Goal: Task Accomplishment & Management: Use online tool/utility

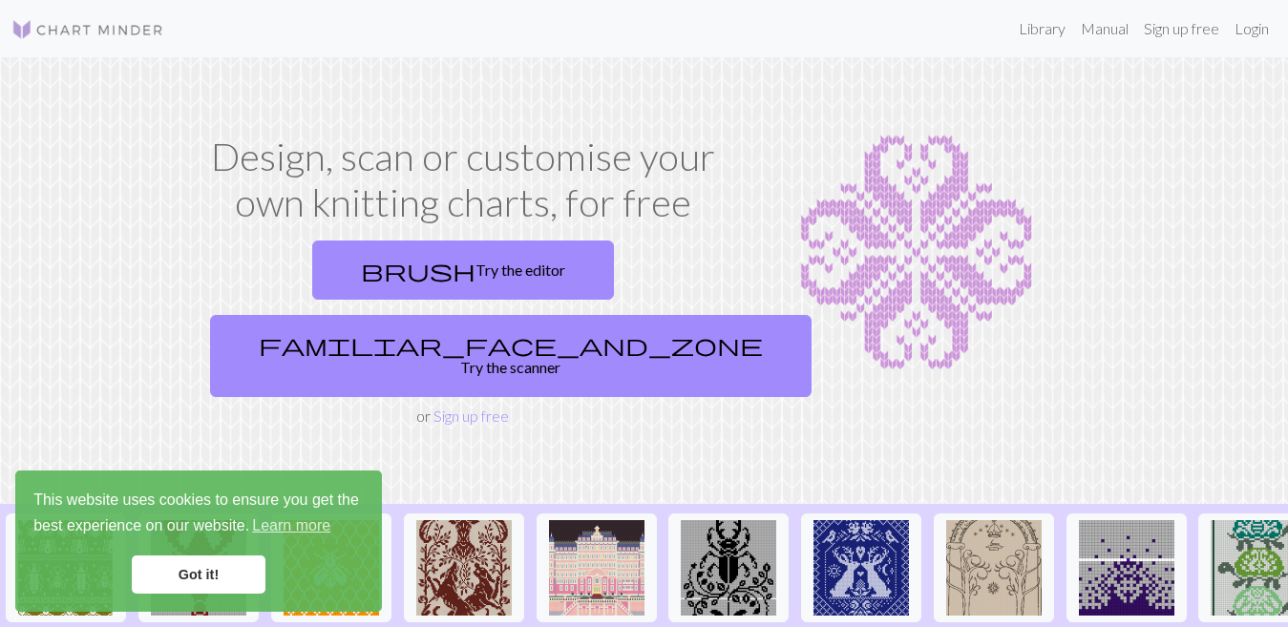
click at [237, 566] on link "Got it!" at bounding box center [199, 575] width 134 height 38
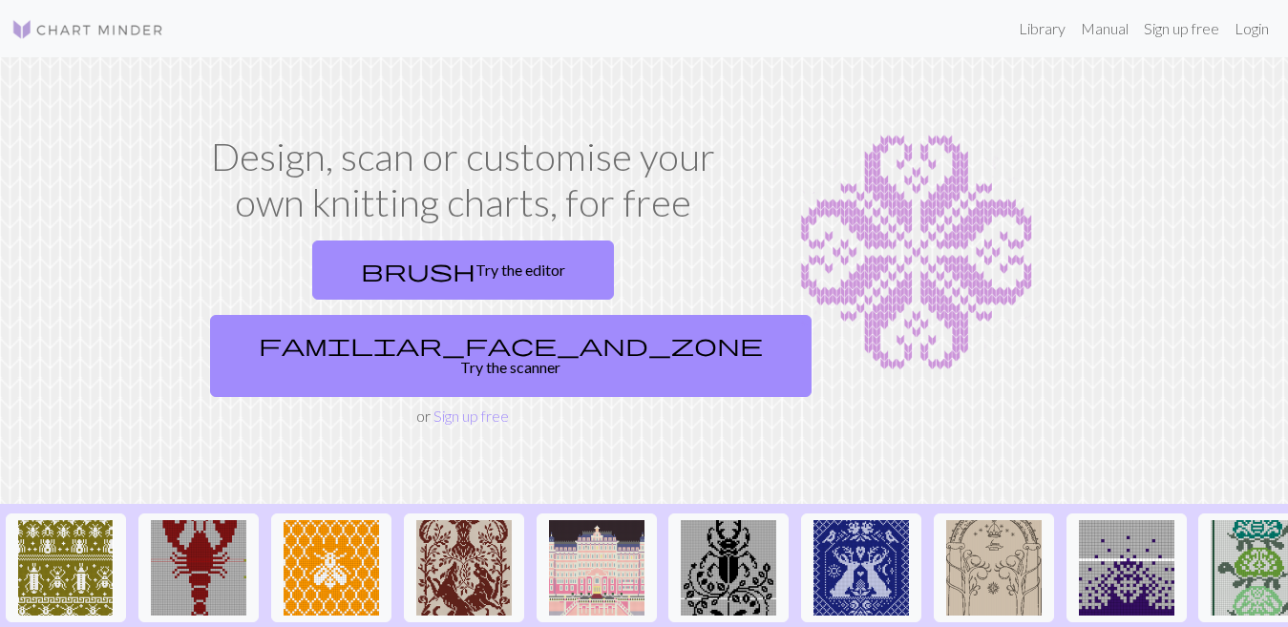
drag, startPoint x: 1290, startPoint y: 4, endPoint x: 925, endPoint y: 114, distance: 381.0
click at [925, 114] on section "Design, scan or customise your own knitting charts, for free brush Try the edit…" at bounding box center [644, 280] width 1288 height 447
click at [1255, 25] on link "Login" at bounding box center [1252, 29] width 50 height 38
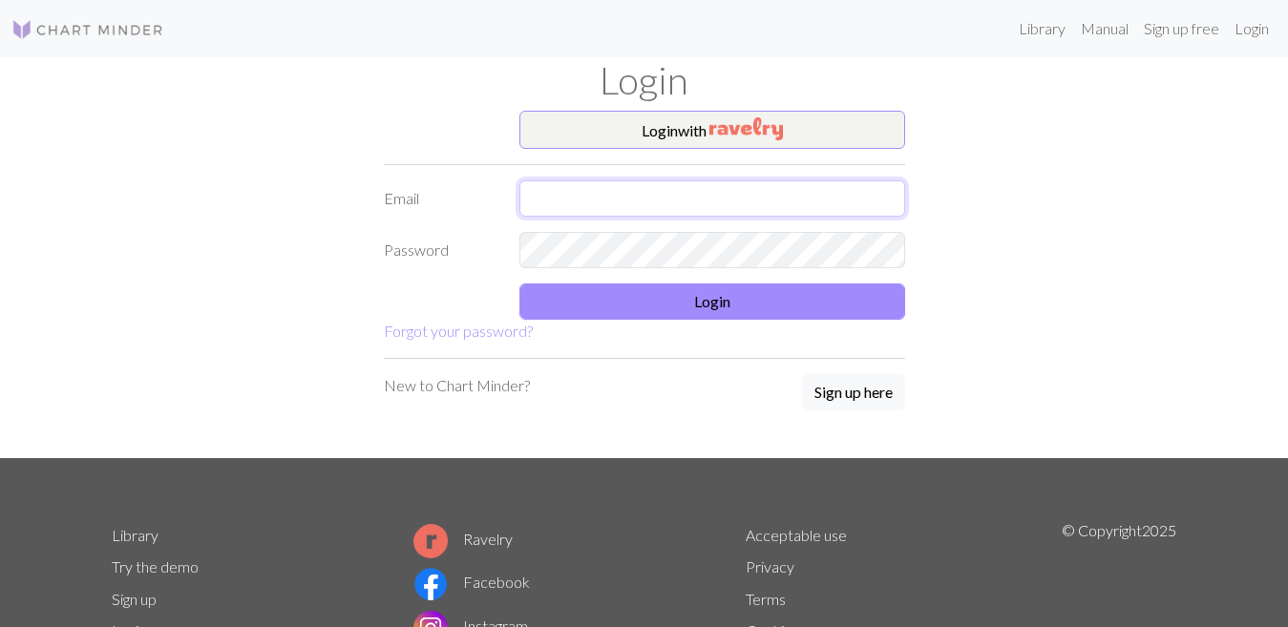
click at [746, 196] on input "text" at bounding box center [712, 198] width 386 height 36
type input "senpaishimoneta@gmail.com"
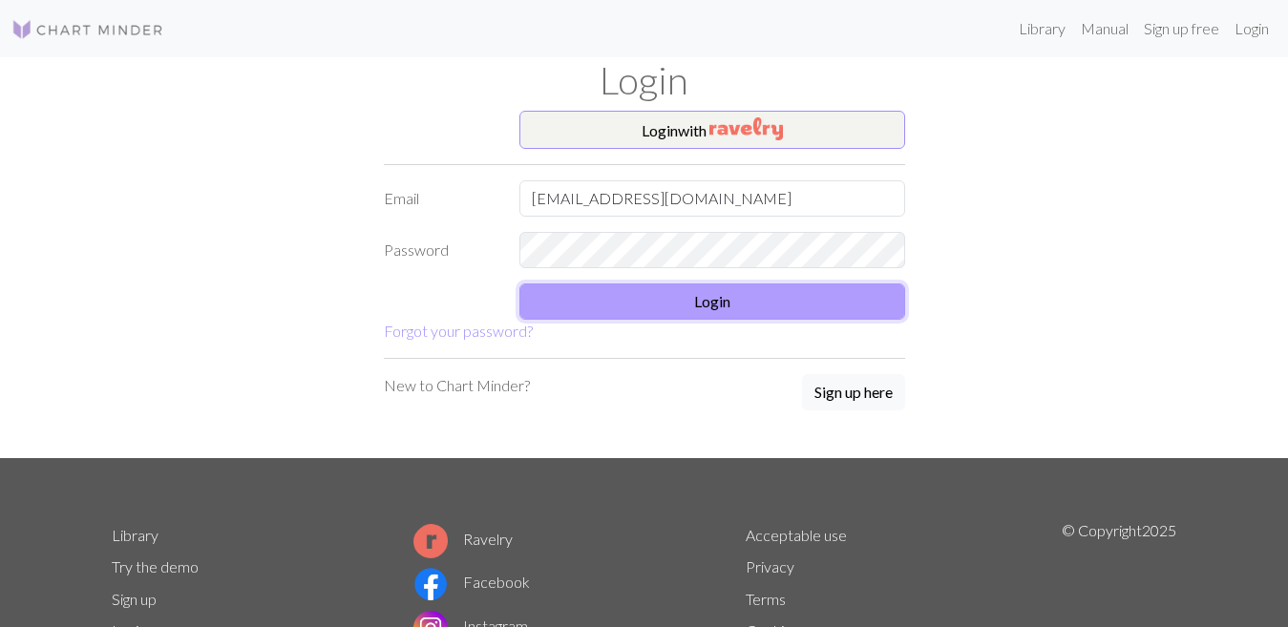
click at [701, 304] on button "Login" at bounding box center [712, 302] width 386 height 36
click at [648, 305] on button "Login" at bounding box center [712, 302] width 386 height 36
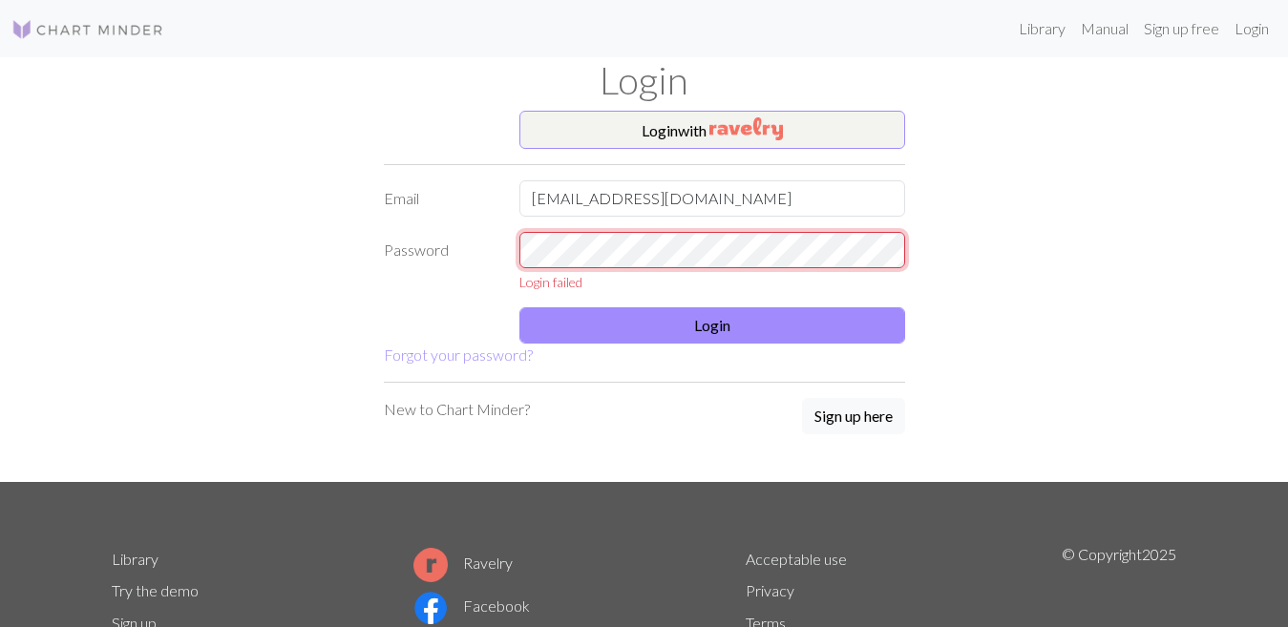
click at [519, 263] on div "Login failed" at bounding box center [712, 262] width 409 height 60
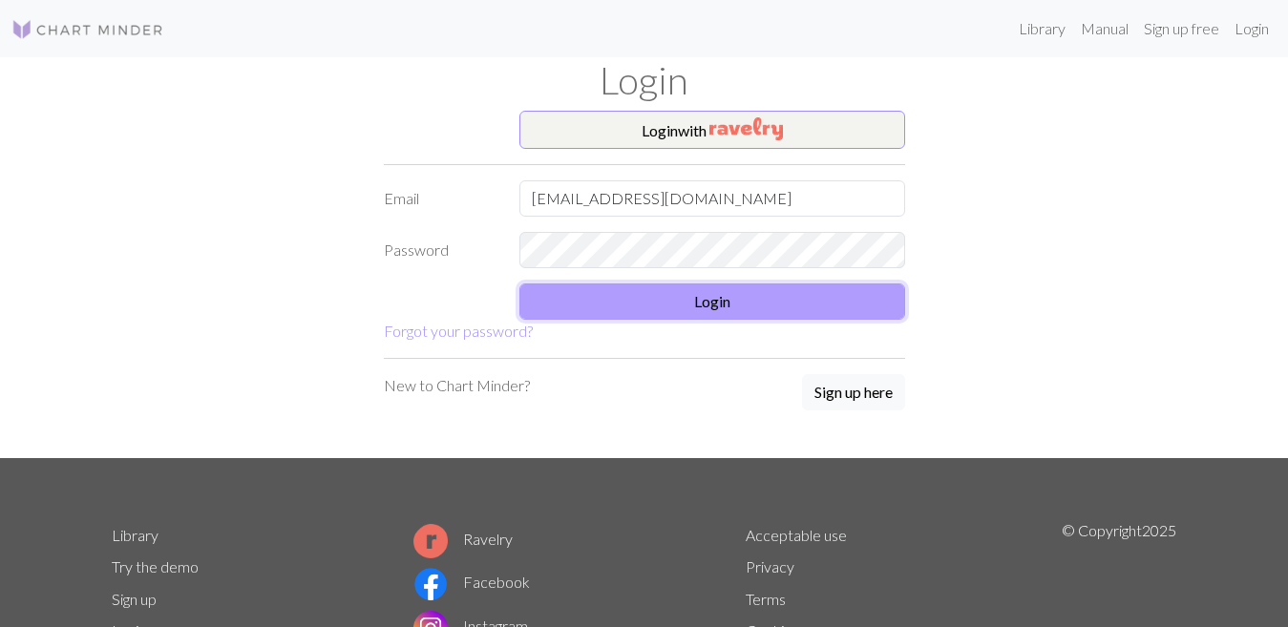
click at [595, 302] on button "Login" at bounding box center [712, 302] width 386 height 36
click at [651, 295] on button "Login" at bounding box center [712, 302] width 386 height 36
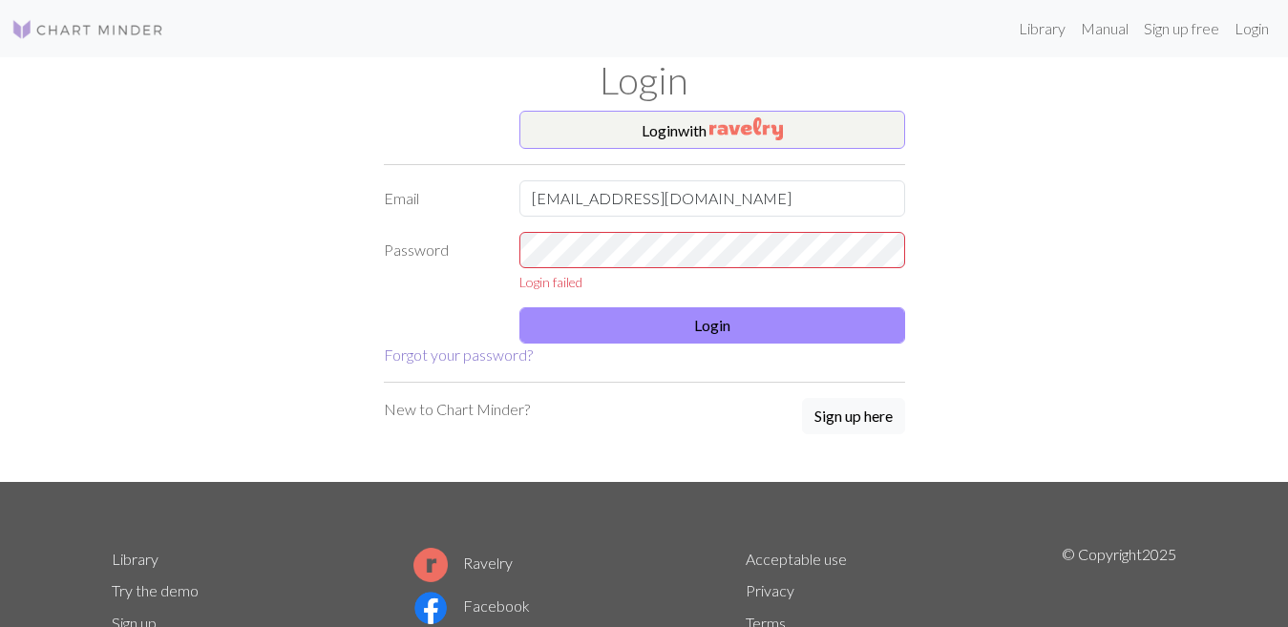
click at [397, 359] on link "Forgot your password?" at bounding box center [458, 355] width 149 height 18
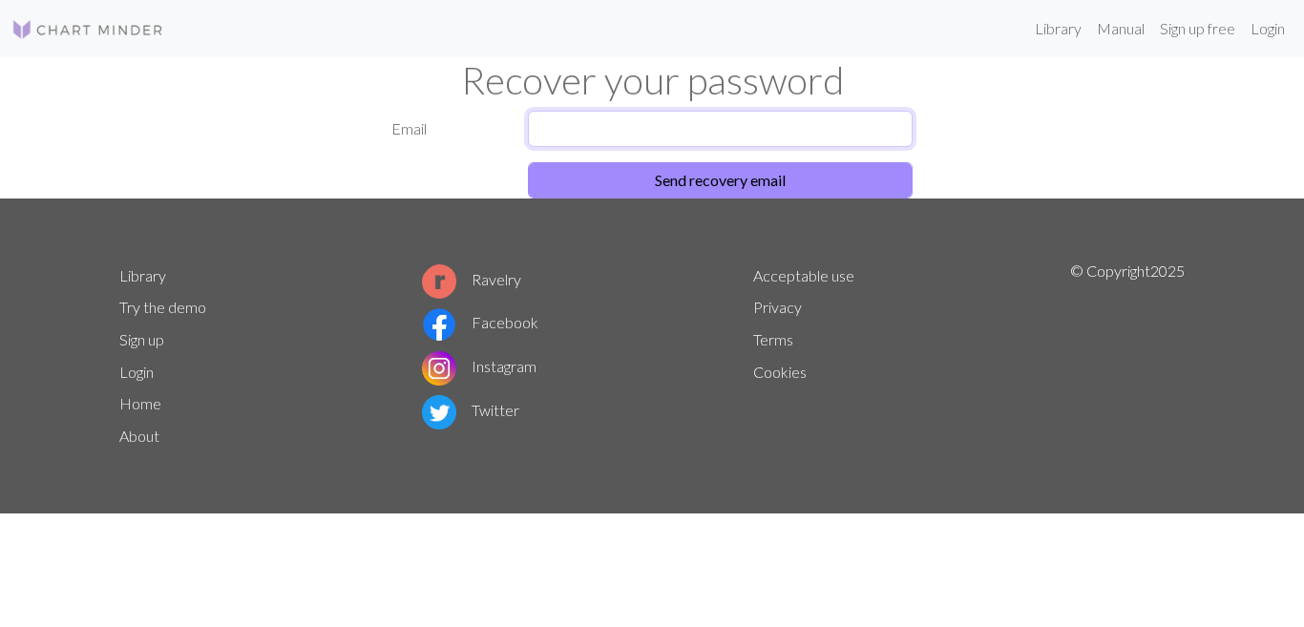
click at [686, 130] on input "text" at bounding box center [721, 129] width 386 height 36
type input "senpaishimoneta@gmail.com"
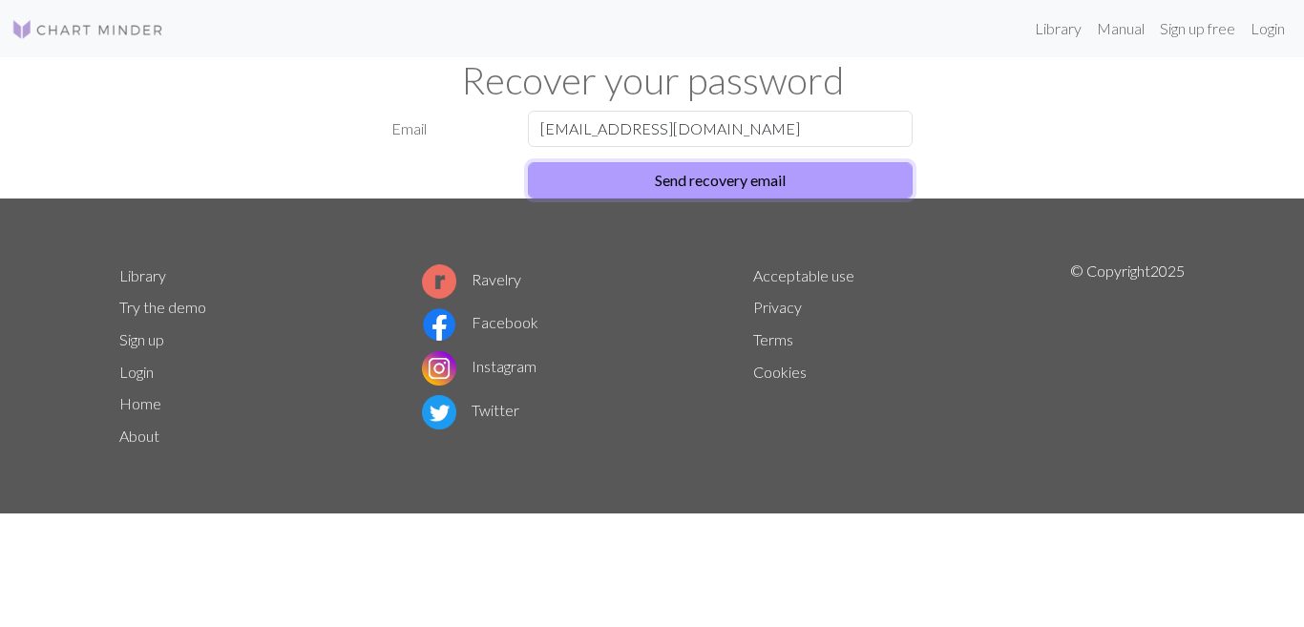
click at [699, 180] on button "Send recovery email" at bounding box center [721, 180] width 386 height 36
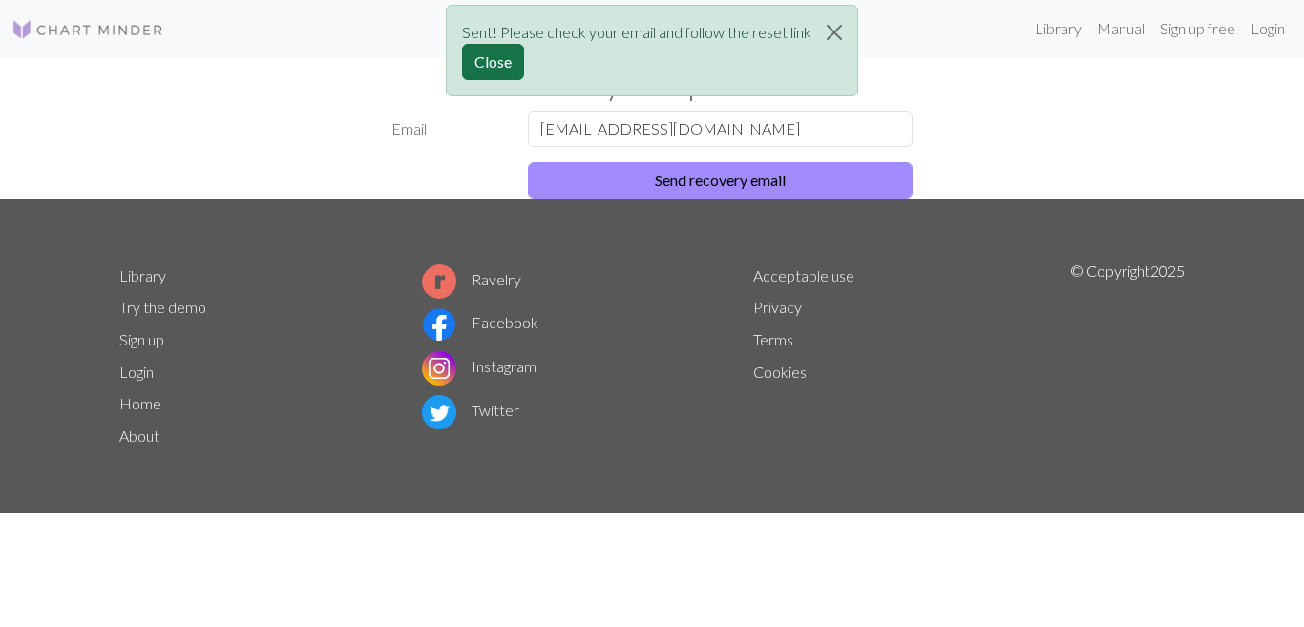
click at [517, 63] on button "Close" at bounding box center [493, 62] width 62 height 36
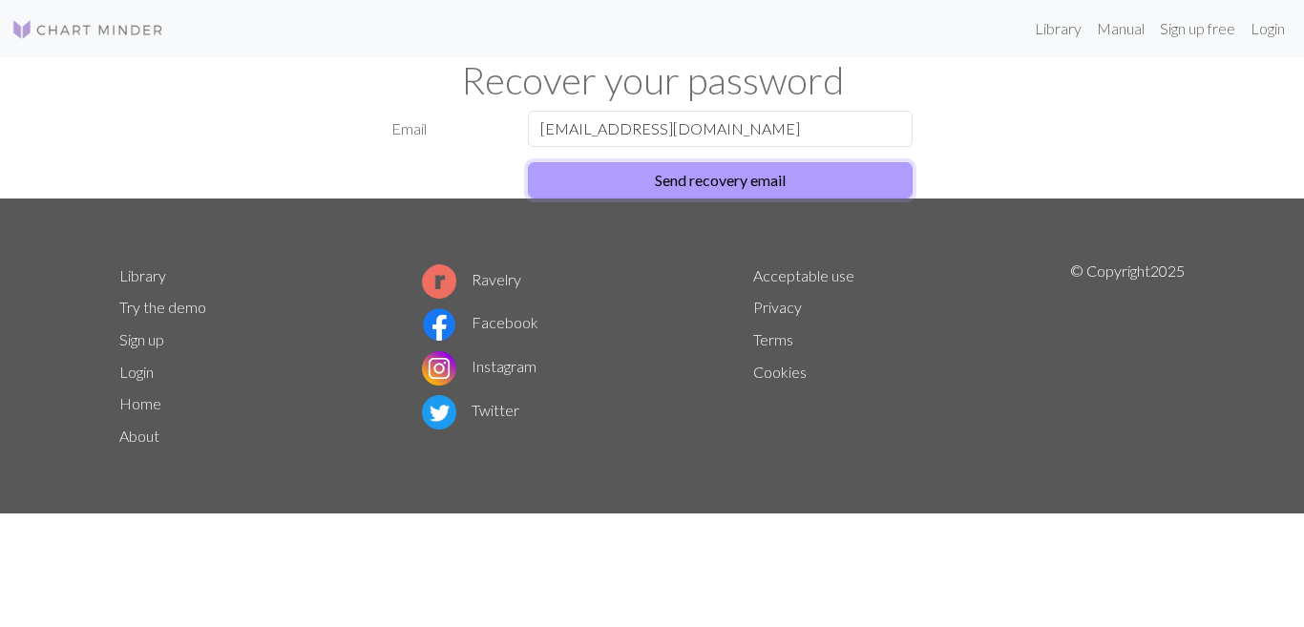
click at [780, 170] on button "Send recovery email" at bounding box center [721, 180] width 386 height 36
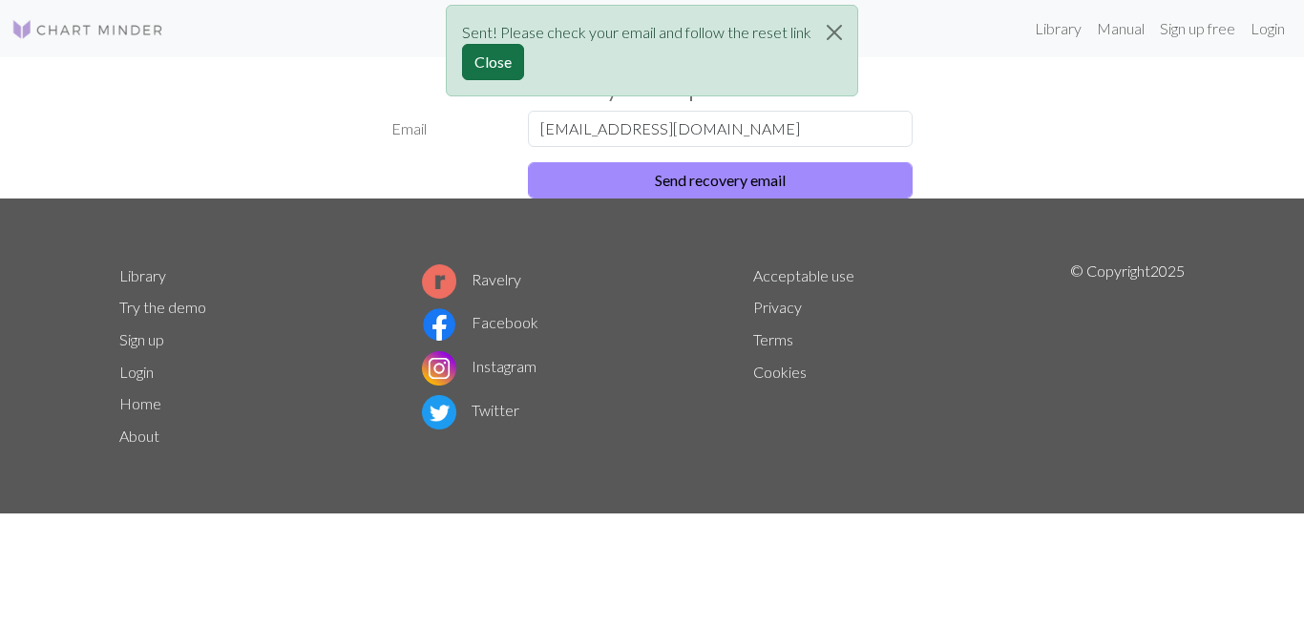
click at [495, 55] on button "Close" at bounding box center [493, 62] width 62 height 36
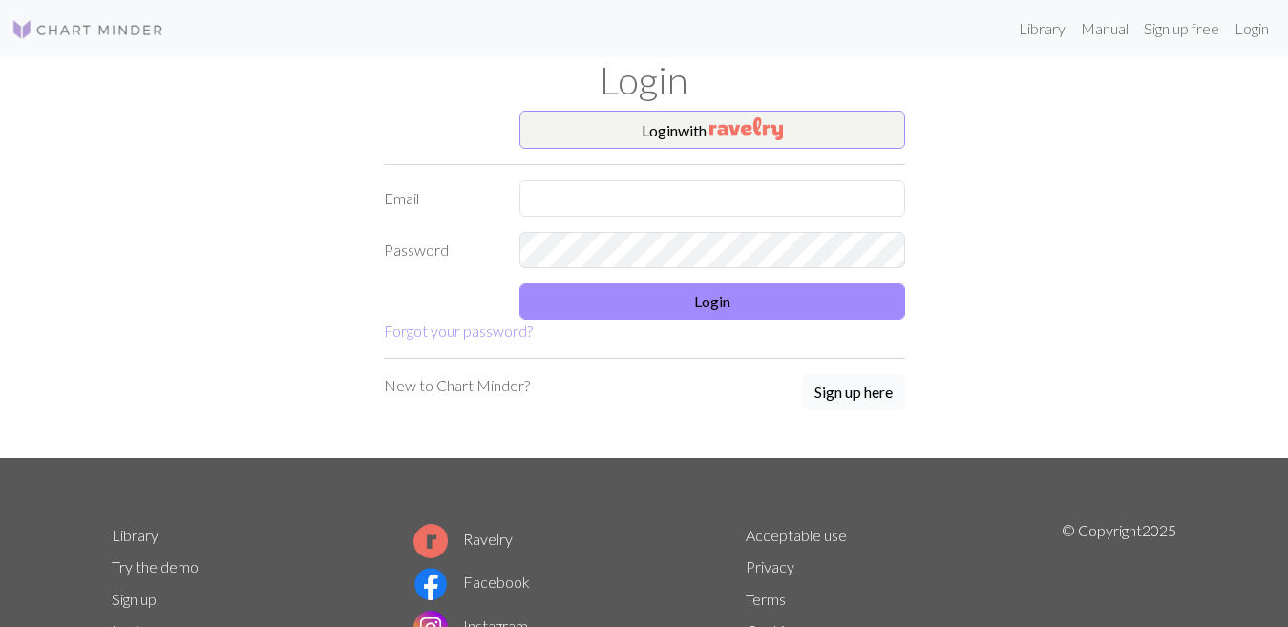
click at [838, 397] on button "Sign up here" at bounding box center [853, 392] width 103 height 36
click at [578, 210] on input "text" at bounding box center [712, 198] width 386 height 36
type input "senpaishimoneta@gmail.com"
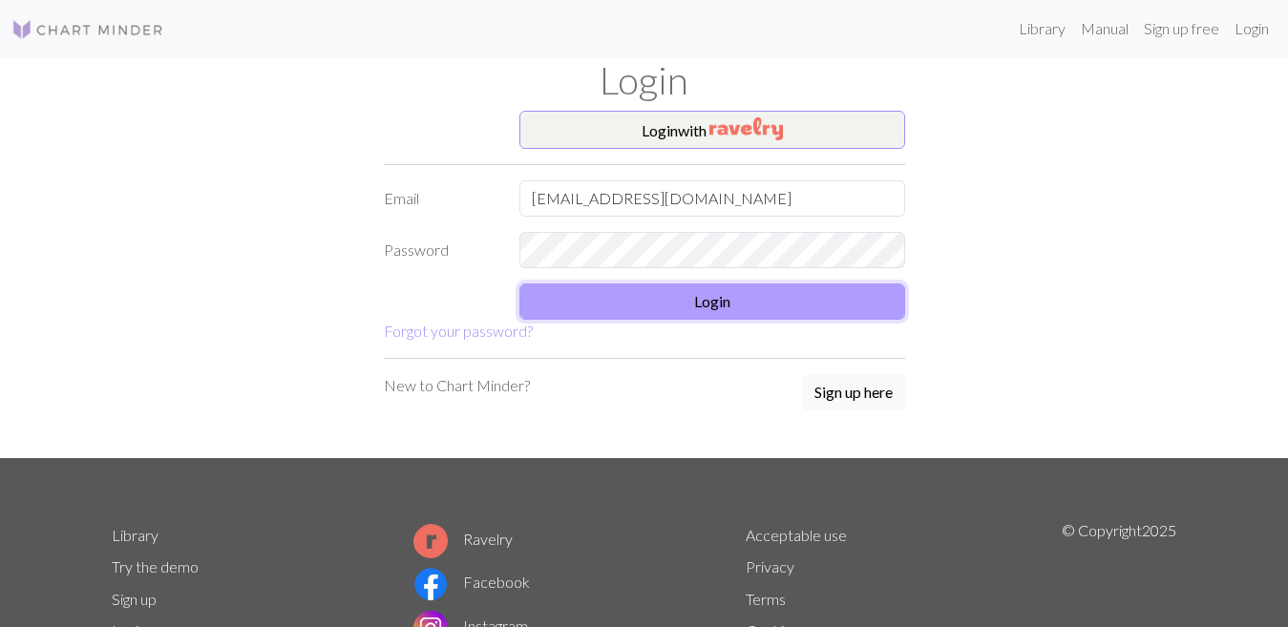
click at [731, 295] on button "Login" at bounding box center [712, 302] width 386 height 36
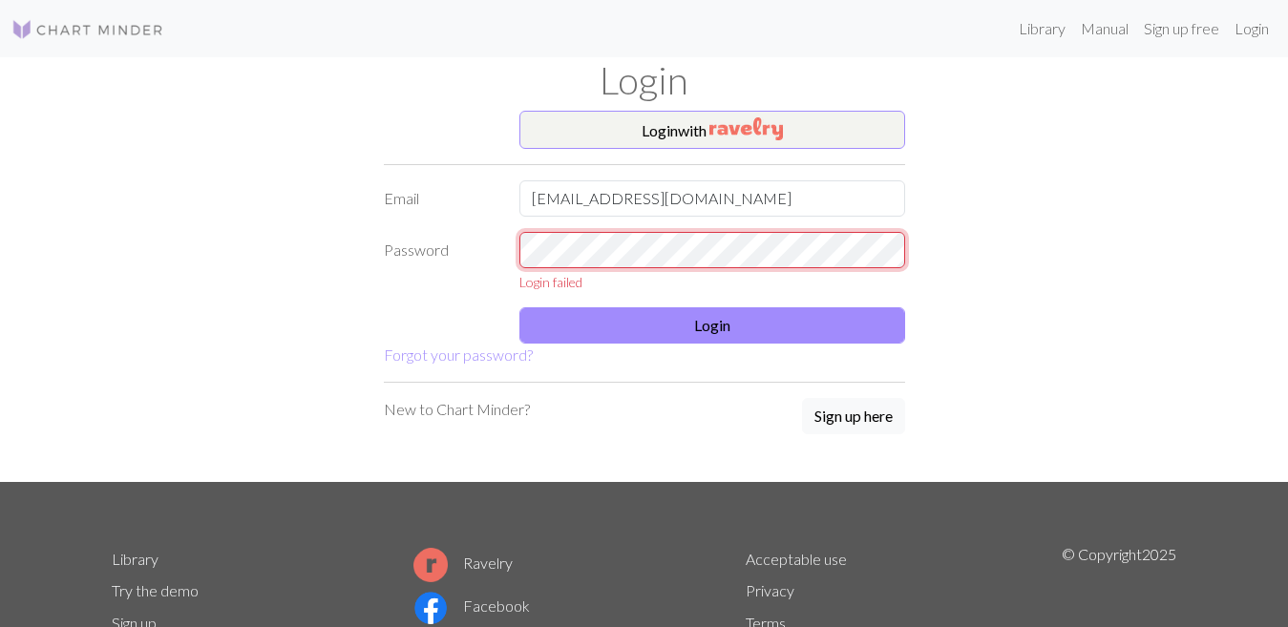
click at [518, 262] on div "Login failed" at bounding box center [712, 262] width 409 height 60
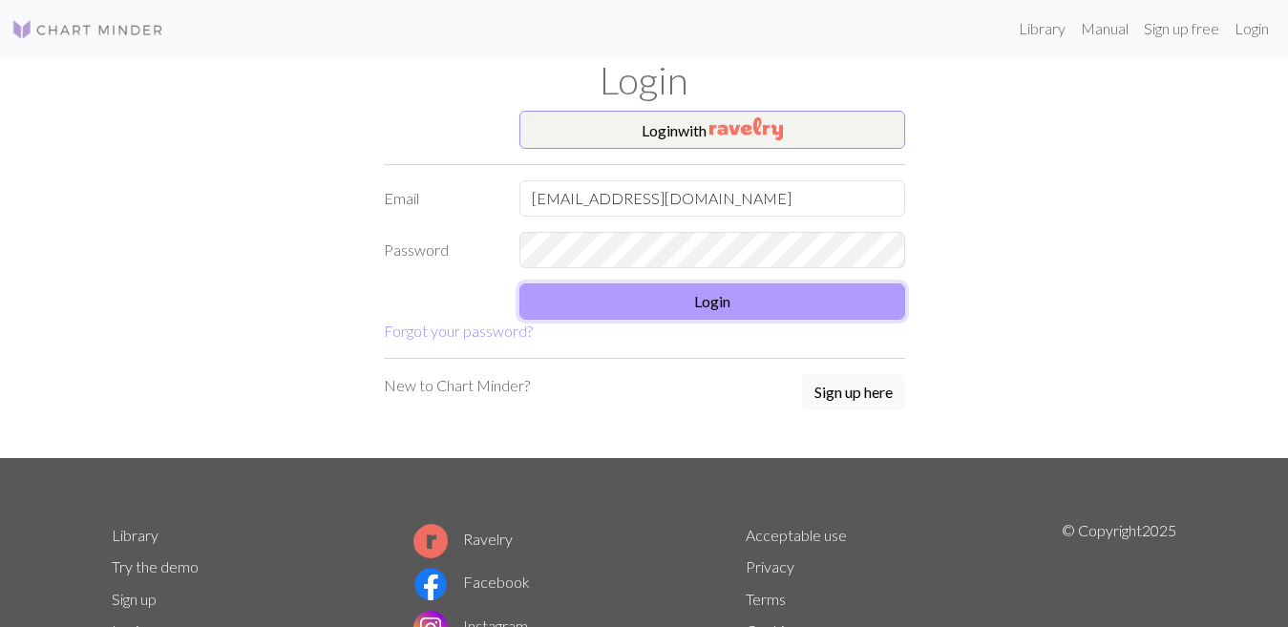
click at [755, 298] on button "Login" at bounding box center [712, 302] width 386 height 36
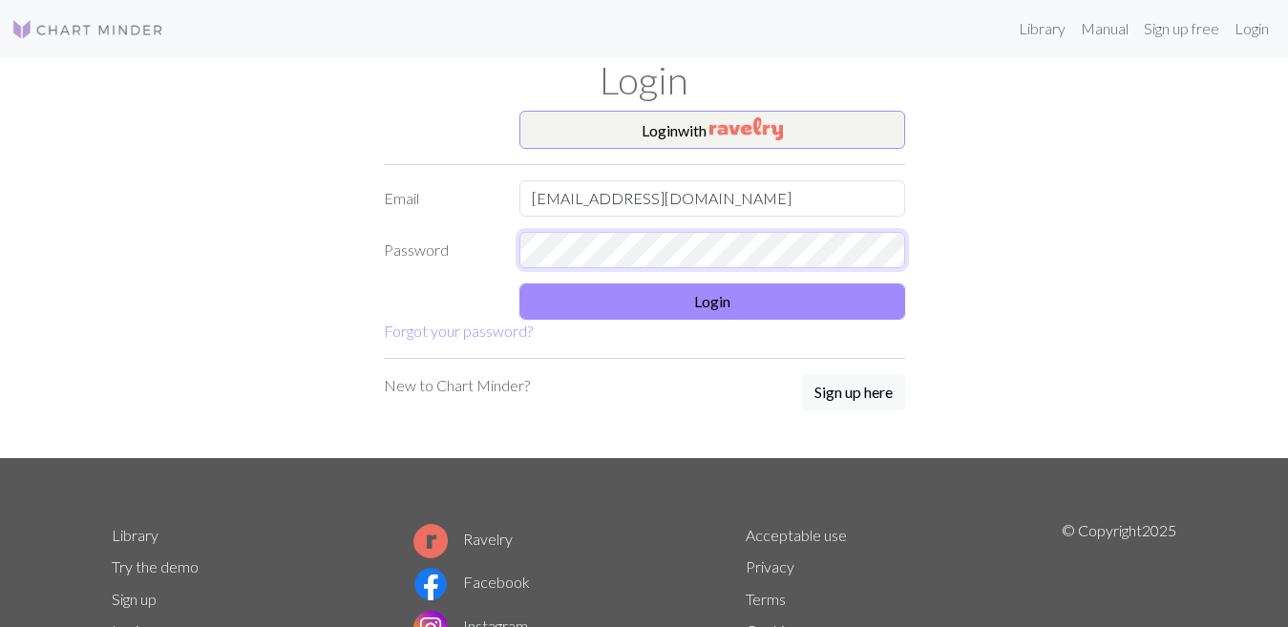
click at [500, 261] on div "Password" at bounding box center [644, 250] width 544 height 36
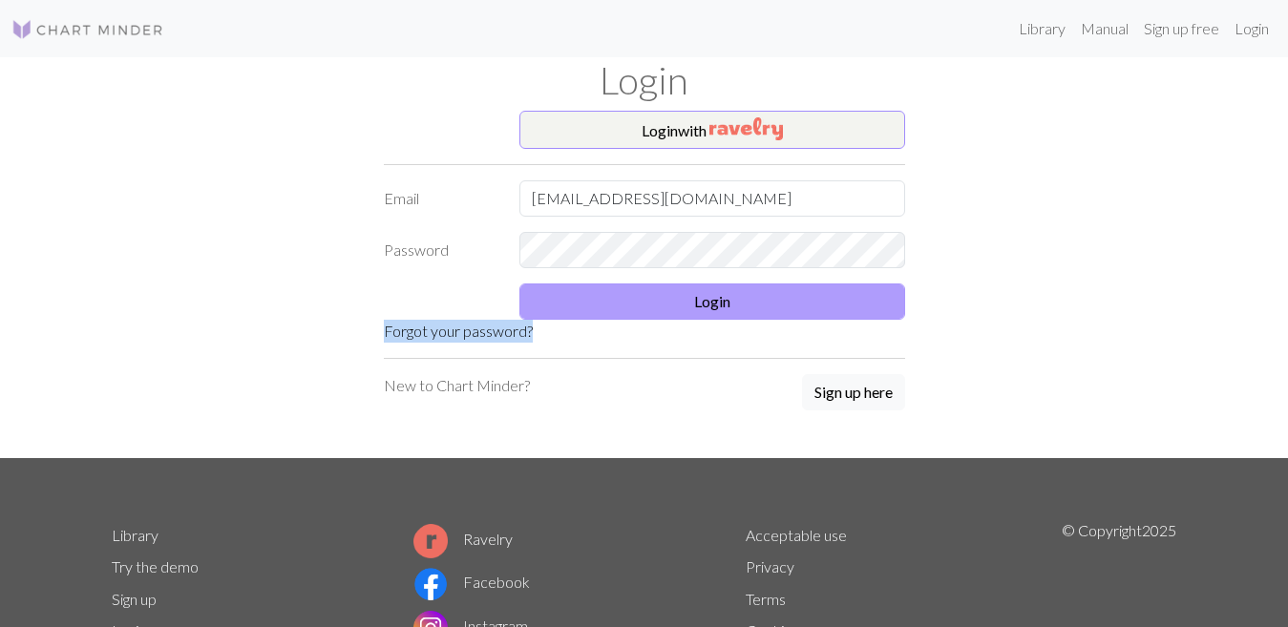
drag, startPoint x: 591, startPoint y: 320, endPoint x: 592, endPoint y: 308, distance: 11.5
click at [591, 319] on form "Login with Email senpaishimoneta@gmail.com Password Login Forgot your password?" at bounding box center [644, 227] width 521 height 232
click at [593, 307] on button "Login" at bounding box center [712, 302] width 386 height 36
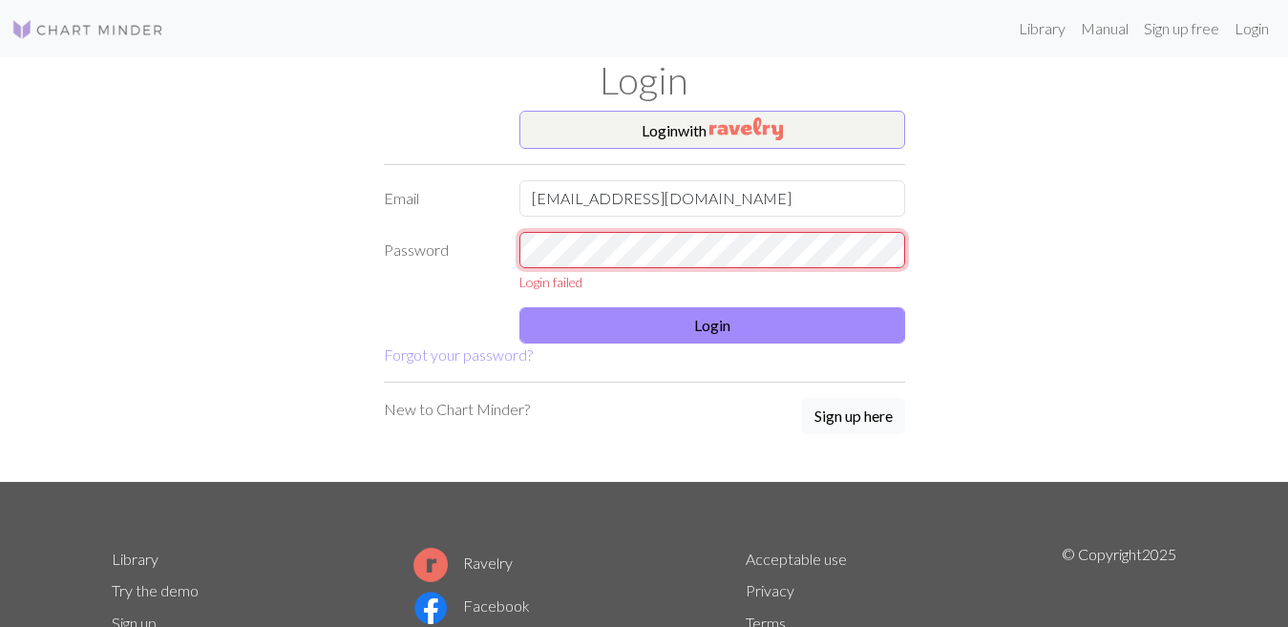
click at [501, 251] on div "Password Login failed" at bounding box center [644, 262] width 544 height 60
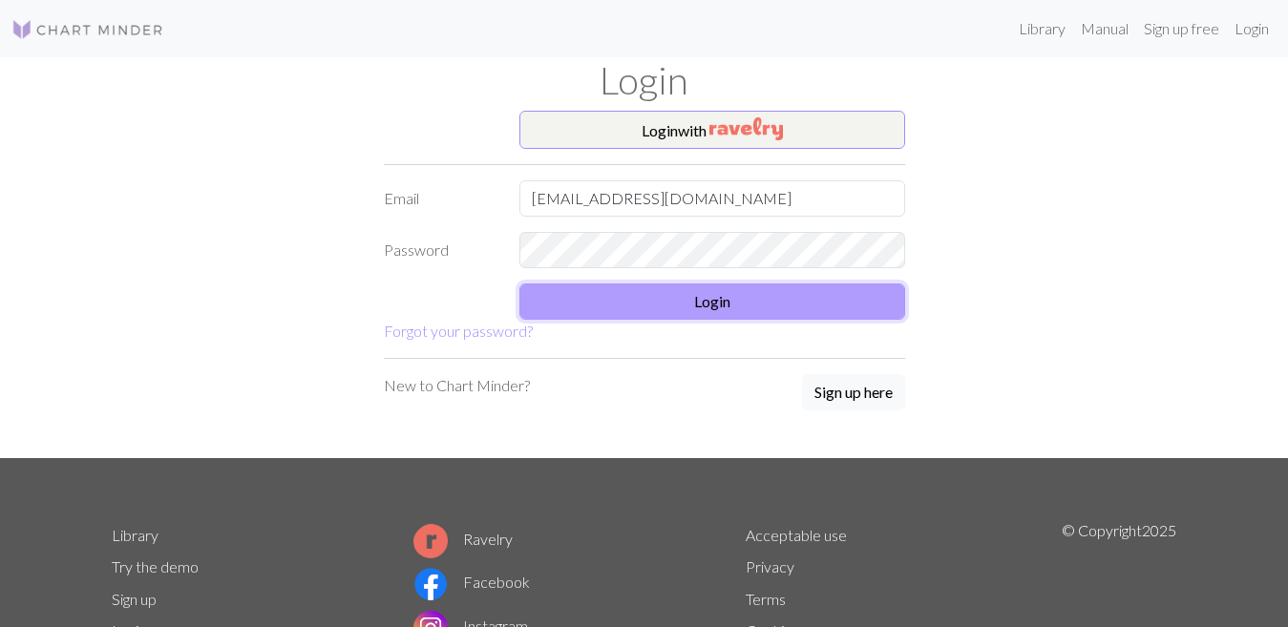
click at [645, 297] on button "Login" at bounding box center [712, 302] width 386 height 36
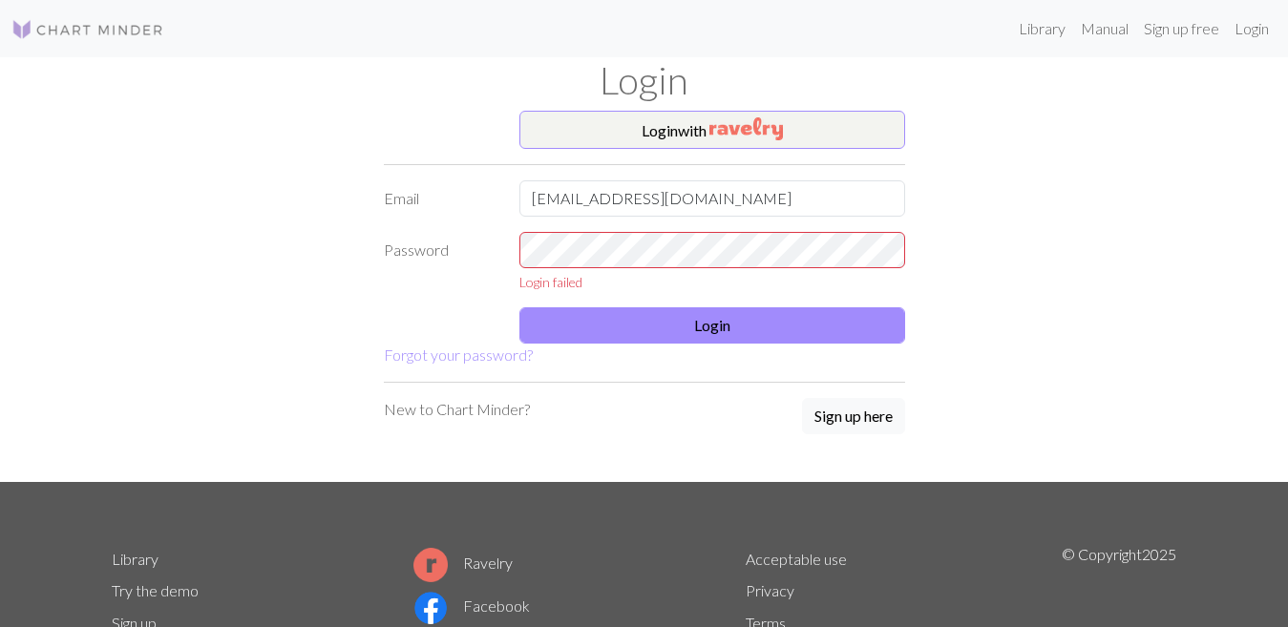
click at [512, 410] on p "New to Chart Minder?" at bounding box center [457, 409] width 146 height 23
click at [487, 350] on link "Forgot your password?" at bounding box center [458, 355] width 149 height 18
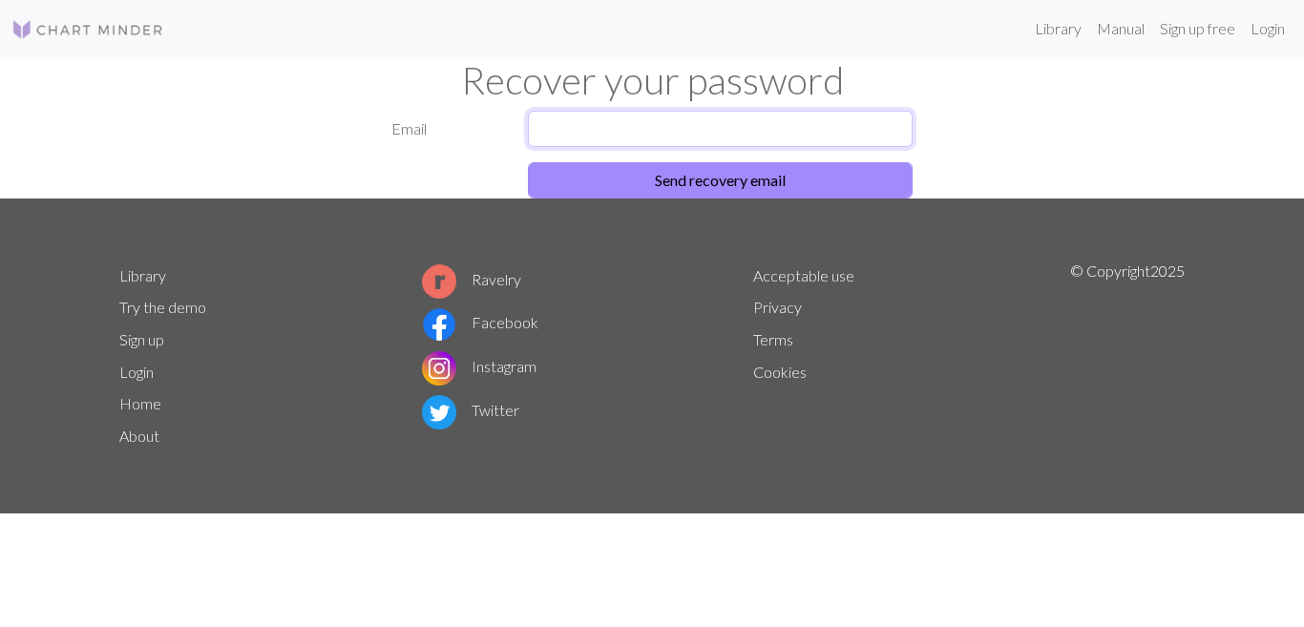
click at [587, 128] on input "text" at bounding box center [721, 129] width 386 height 36
type input "senpaishimoneta@gmail.com"
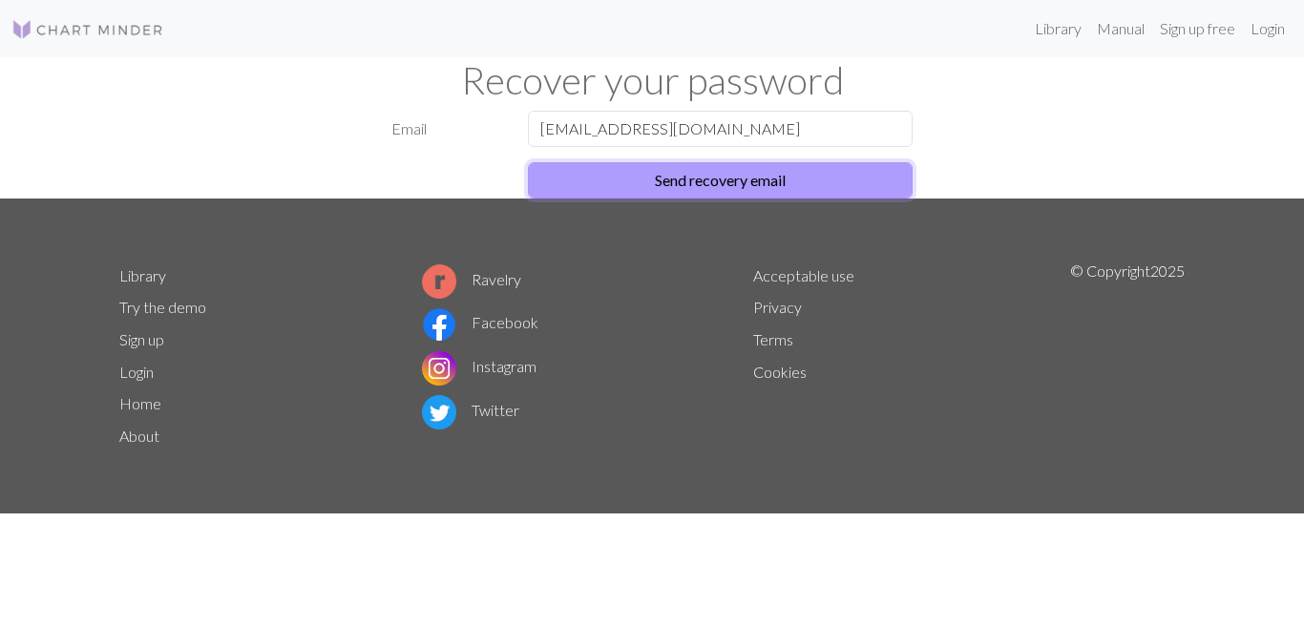
click at [598, 185] on button "Send recovery email" at bounding box center [721, 180] width 386 height 36
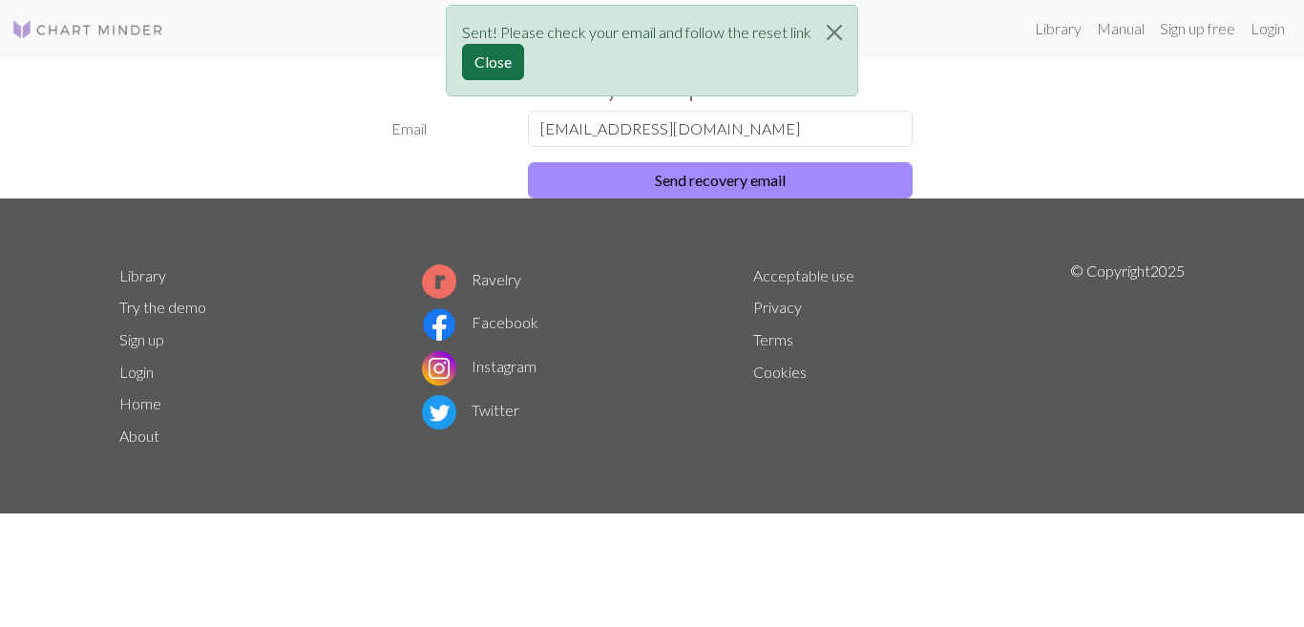
click at [479, 50] on button "Close" at bounding box center [493, 62] width 62 height 36
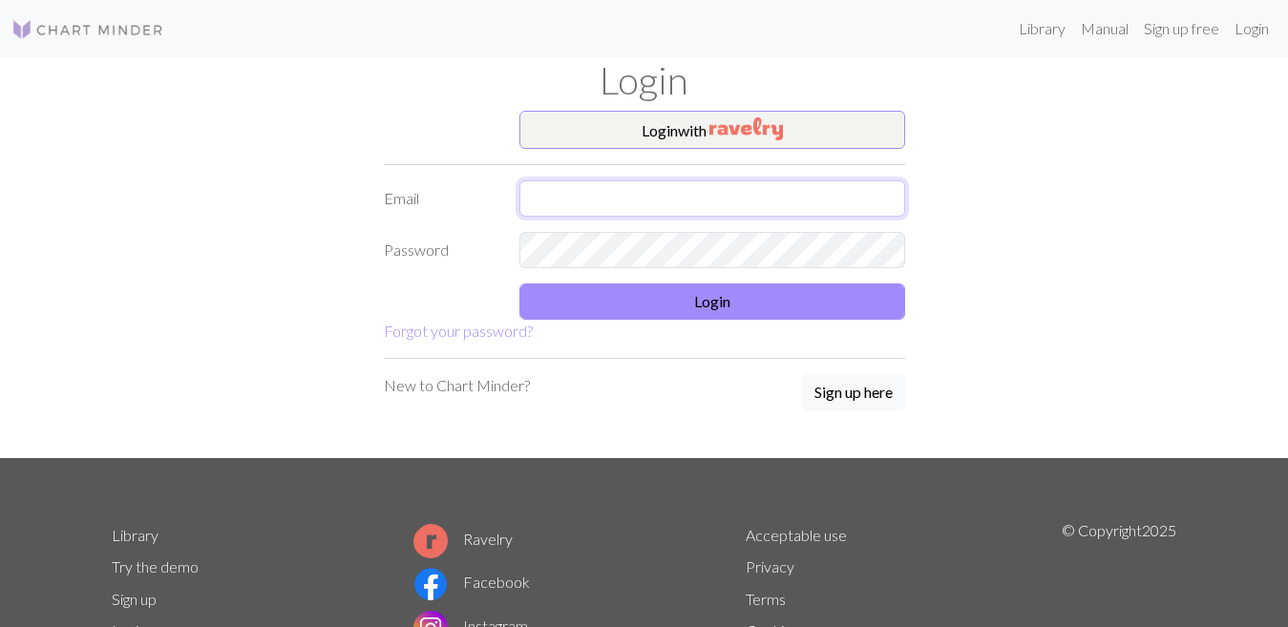
click at [566, 190] on input "text" at bounding box center [712, 198] width 386 height 36
type input "erikadg71@gmail.com"
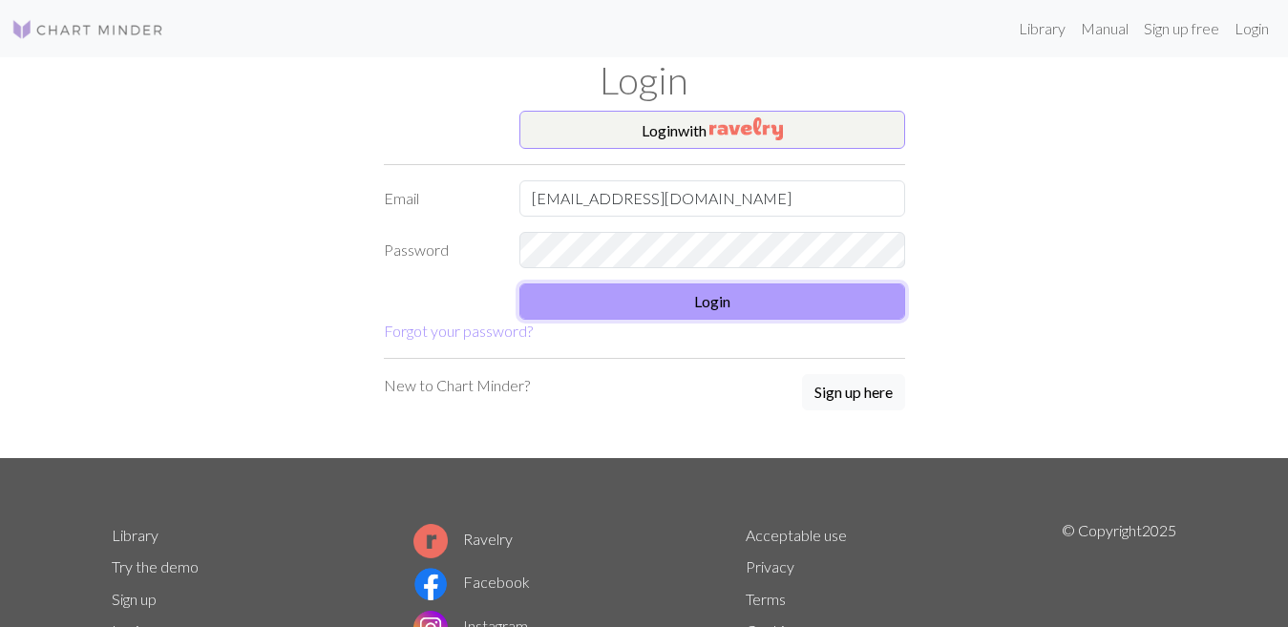
click at [707, 315] on button "Login" at bounding box center [712, 302] width 386 height 36
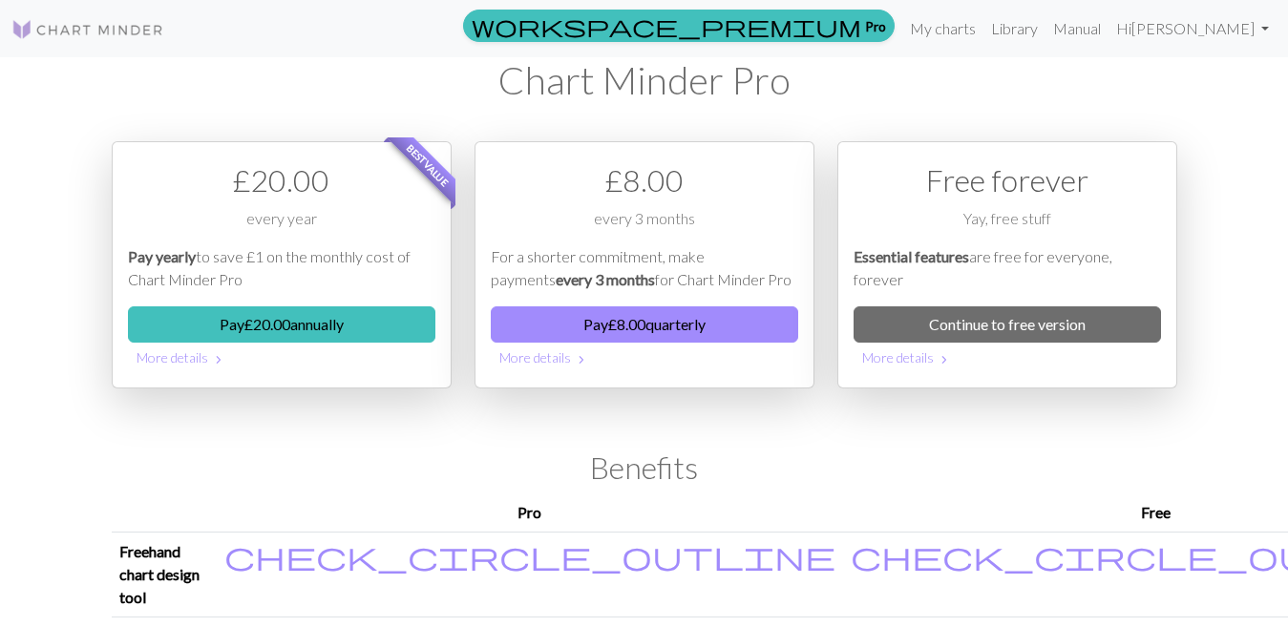
drag, startPoint x: 1267, startPoint y: 5, endPoint x: 892, endPoint y: 421, distance: 560.5
click at [892, 421] on div "Free forever Yay, free stuff Essential features are free for everyone, forever …" at bounding box center [1007, 287] width 363 height 293
click at [970, 30] on link "My charts" at bounding box center [942, 29] width 81 height 38
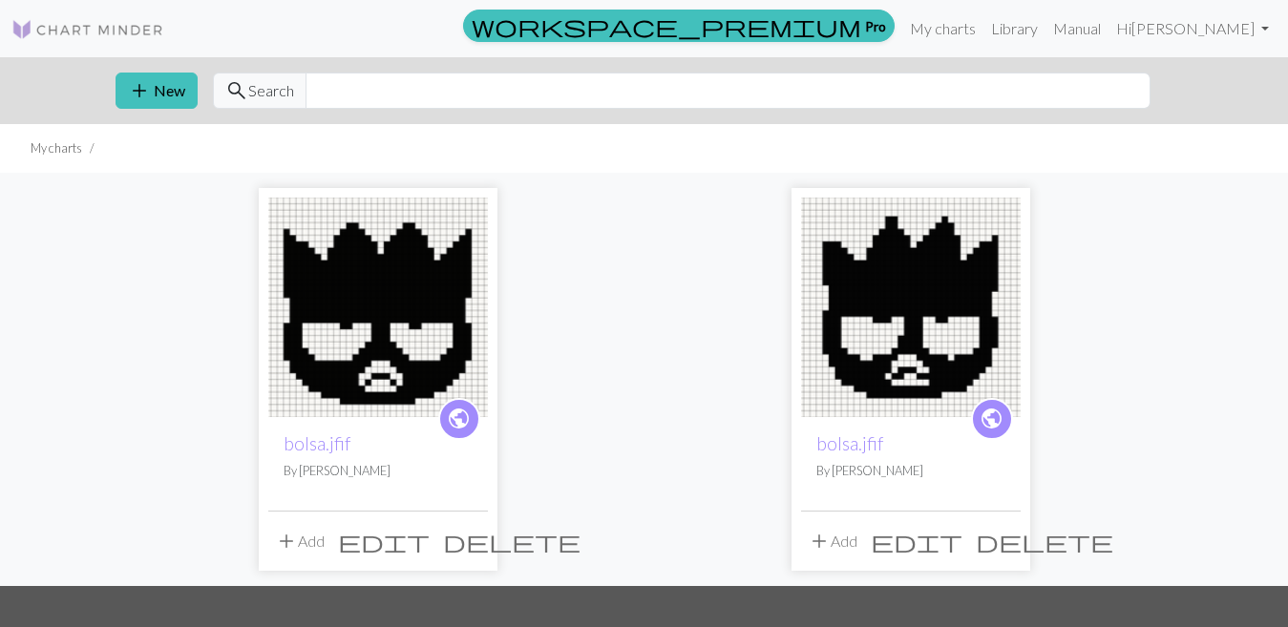
click at [1001, 535] on span "delete" at bounding box center [1045, 541] width 138 height 27
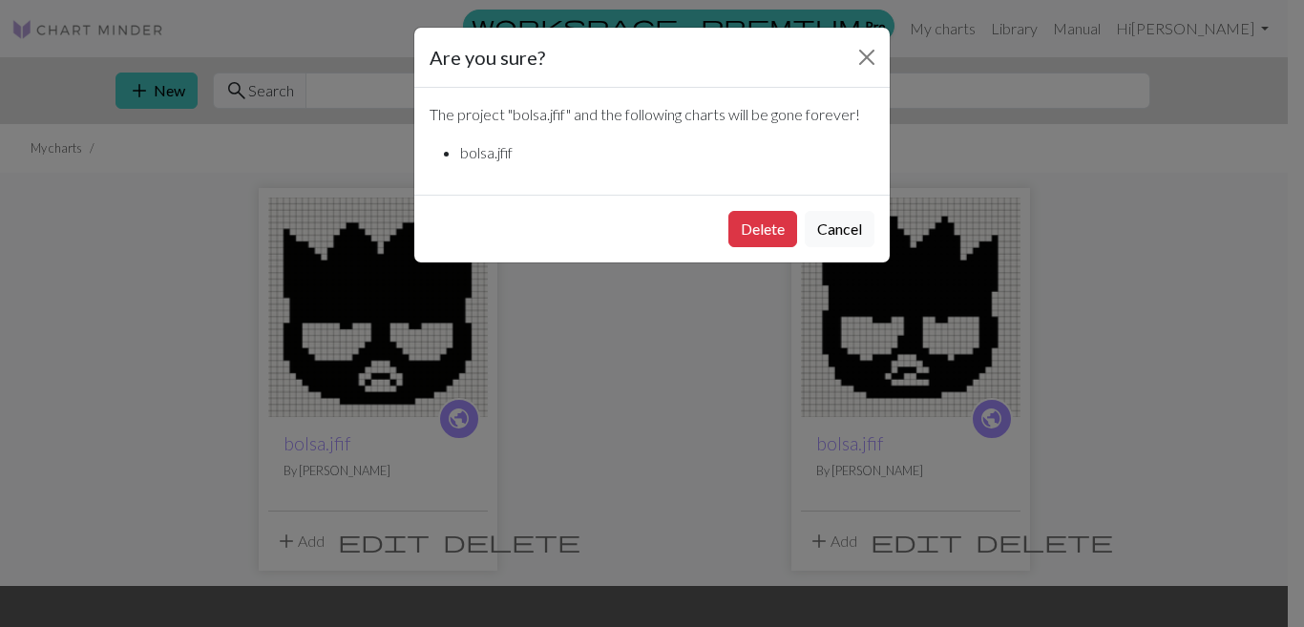
click at [816, 312] on div "Are you sure? The project " bolsa.jfif " and the following charts will be gone …" at bounding box center [652, 313] width 1304 height 627
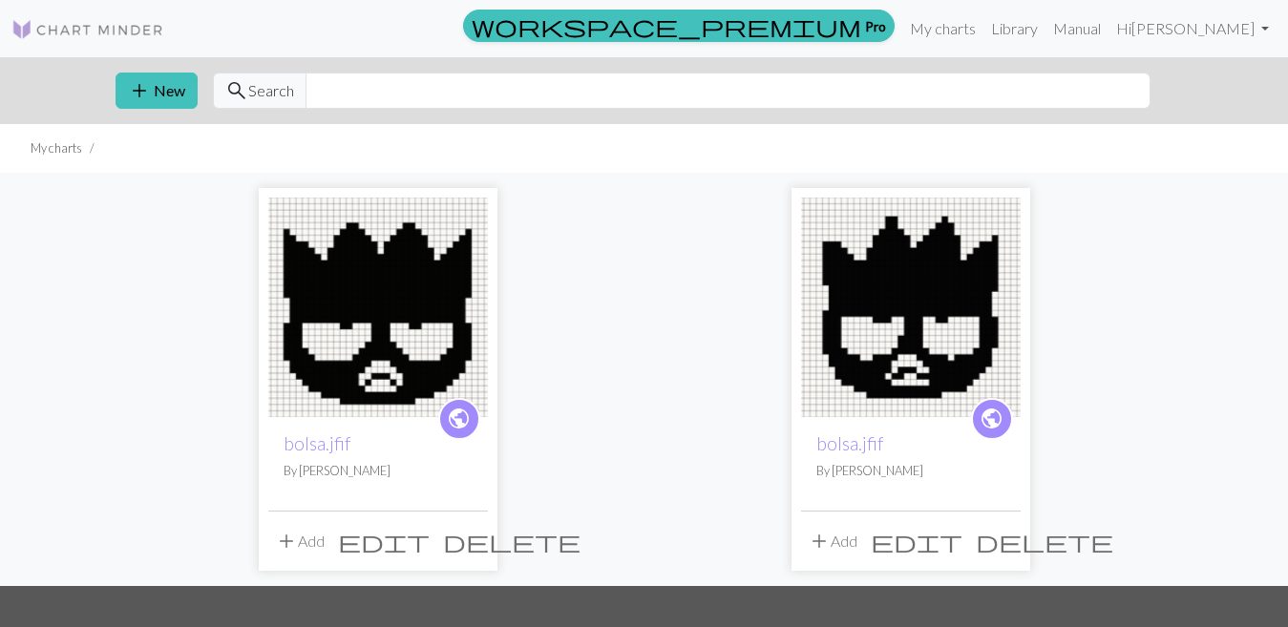
click at [1005, 541] on span "delete" at bounding box center [1045, 541] width 138 height 27
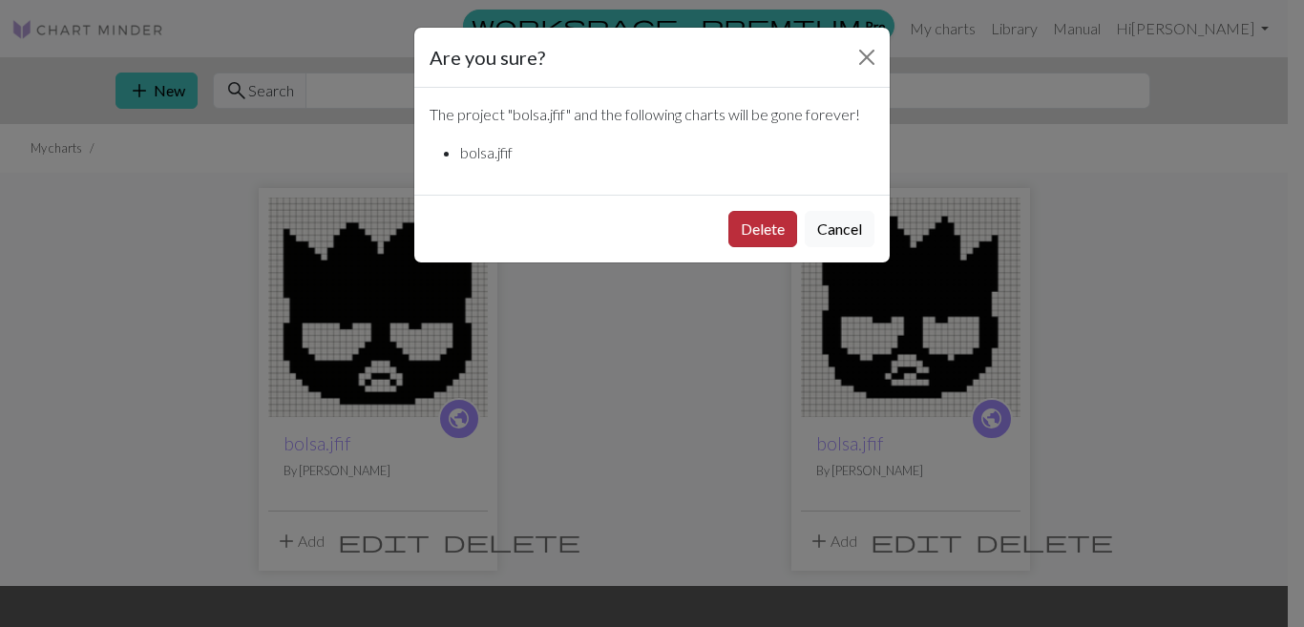
click at [762, 236] on button "Delete" at bounding box center [763, 229] width 69 height 36
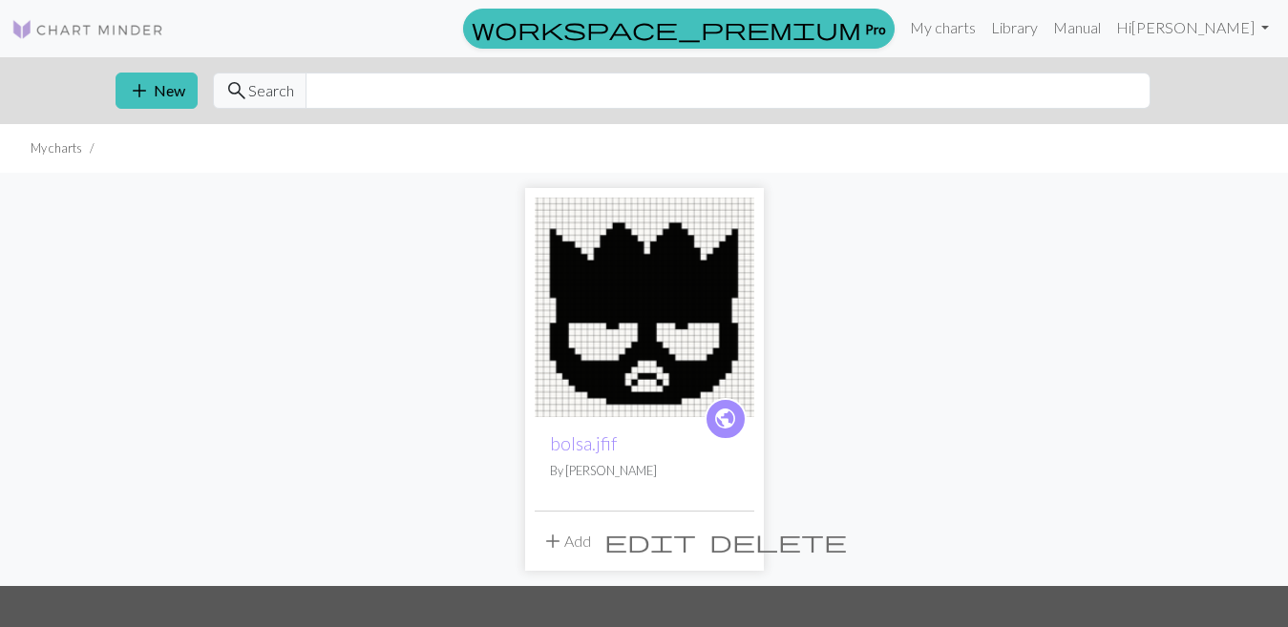
click at [640, 367] on img at bounding box center [645, 308] width 220 height 220
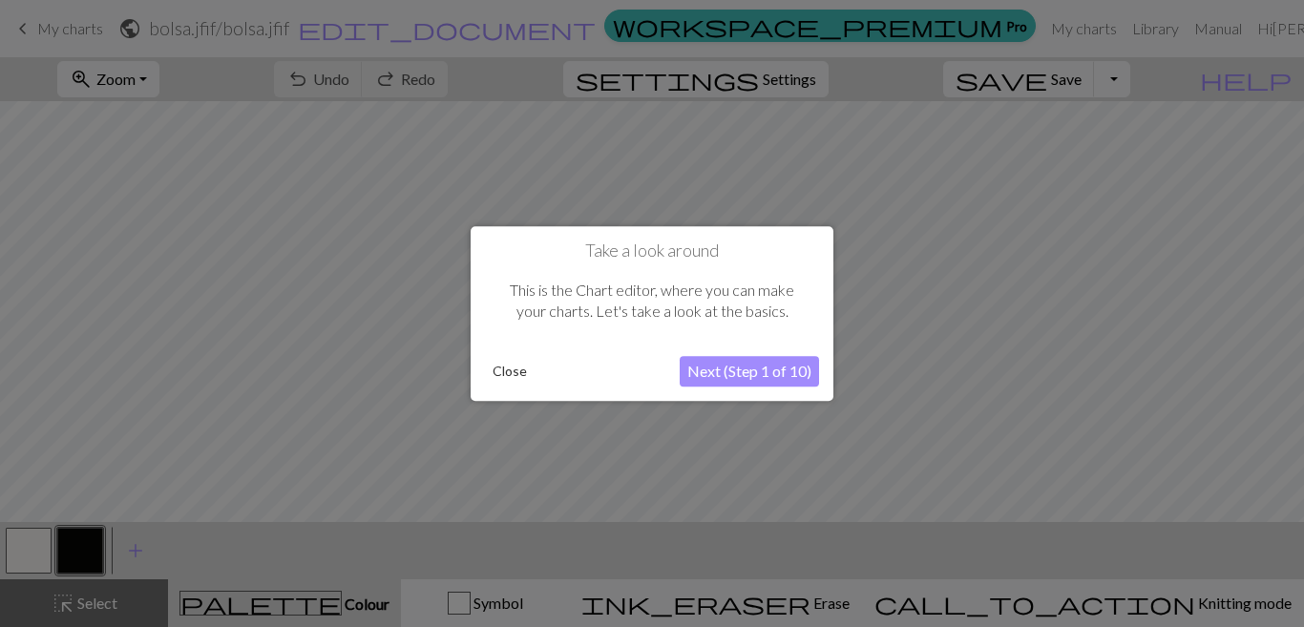
click at [758, 362] on button "Next (Step 1 of 10)" at bounding box center [749, 371] width 139 height 31
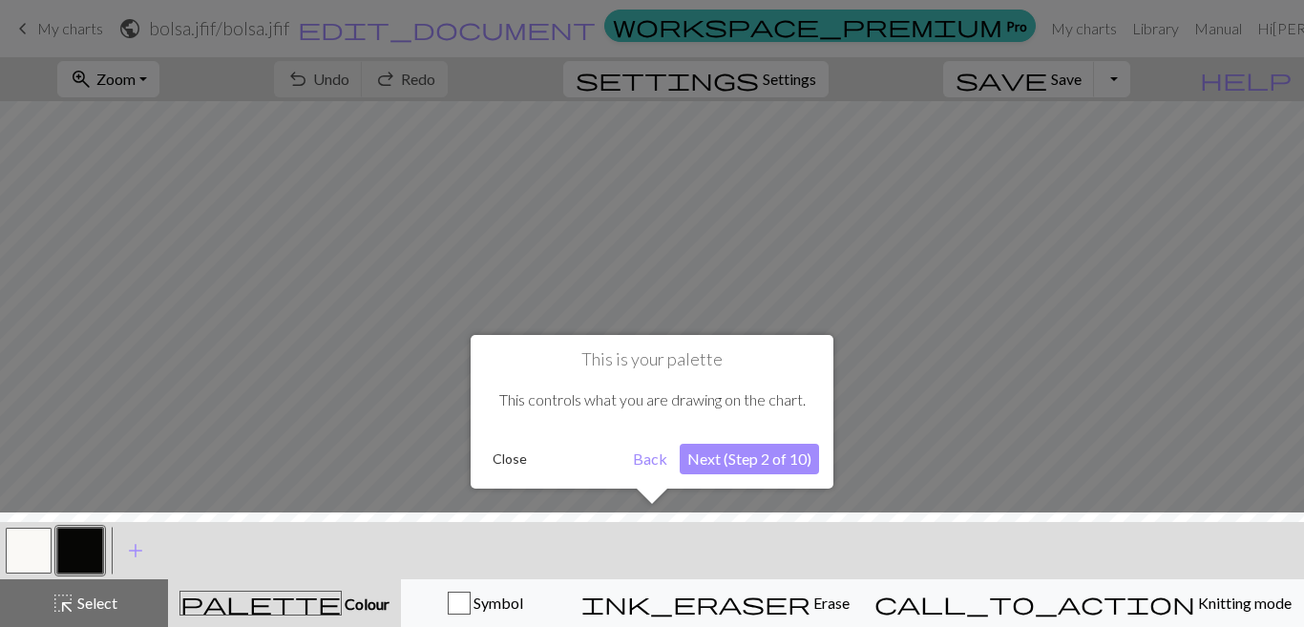
click at [750, 450] on button "Next (Step 2 of 10)" at bounding box center [749, 459] width 139 height 31
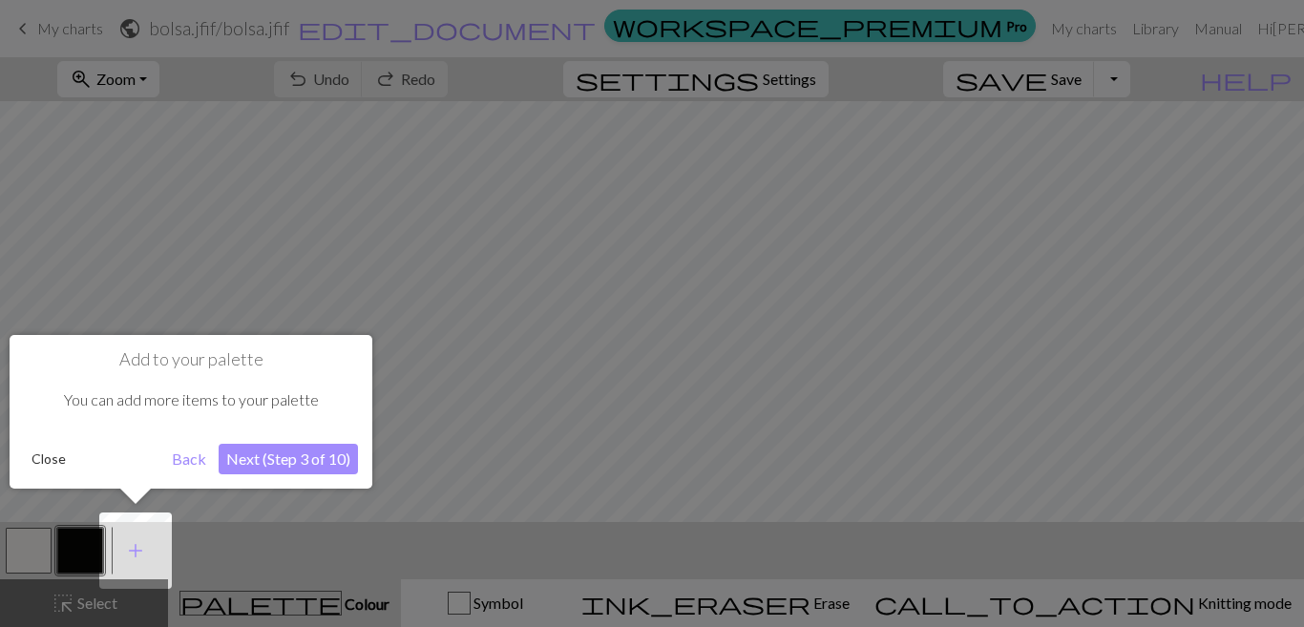
click at [307, 457] on button "Next (Step 3 of 10)" at bounding box center [288, 459] width 139 height 31
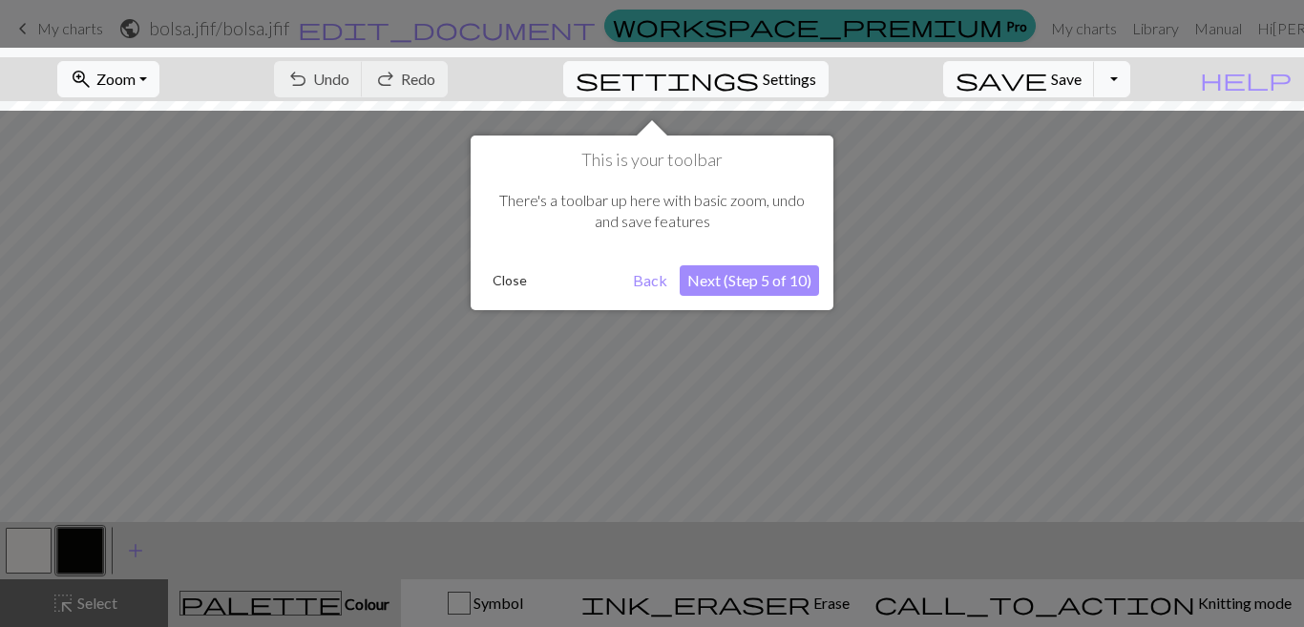
click at [713, 286] on button "Next (Step 5 of 10)" at bounding box center [749, 280] width 139 height 31
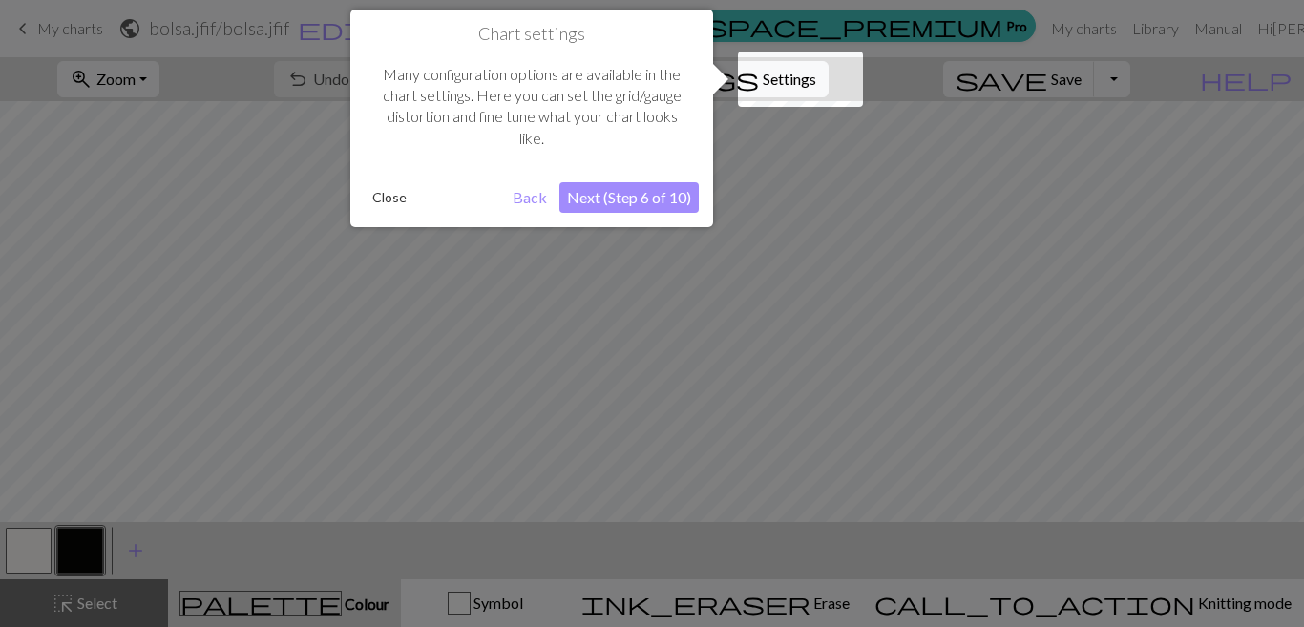
click at [529, 201] on button "Back" at bounding box center [530, 197] width 50 height 31
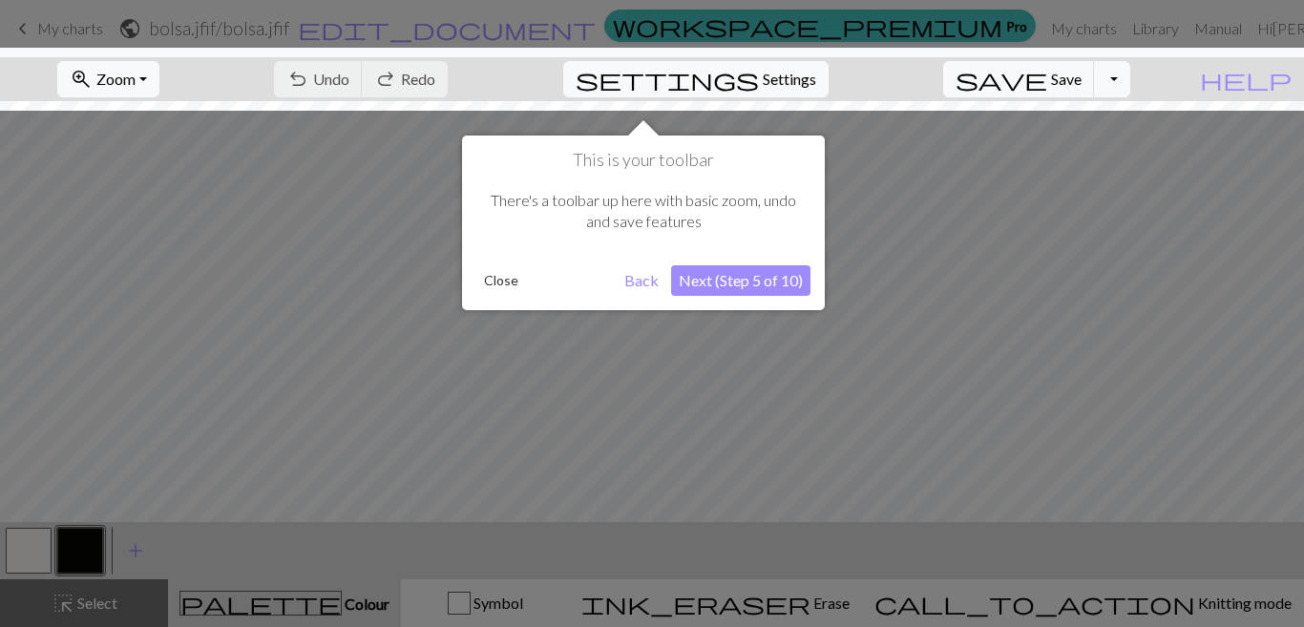
click at [529, 201] on div "There's a toolbar up here with basic zoom, undo and save features" at bounding box center [644, 211] width 334 height 81
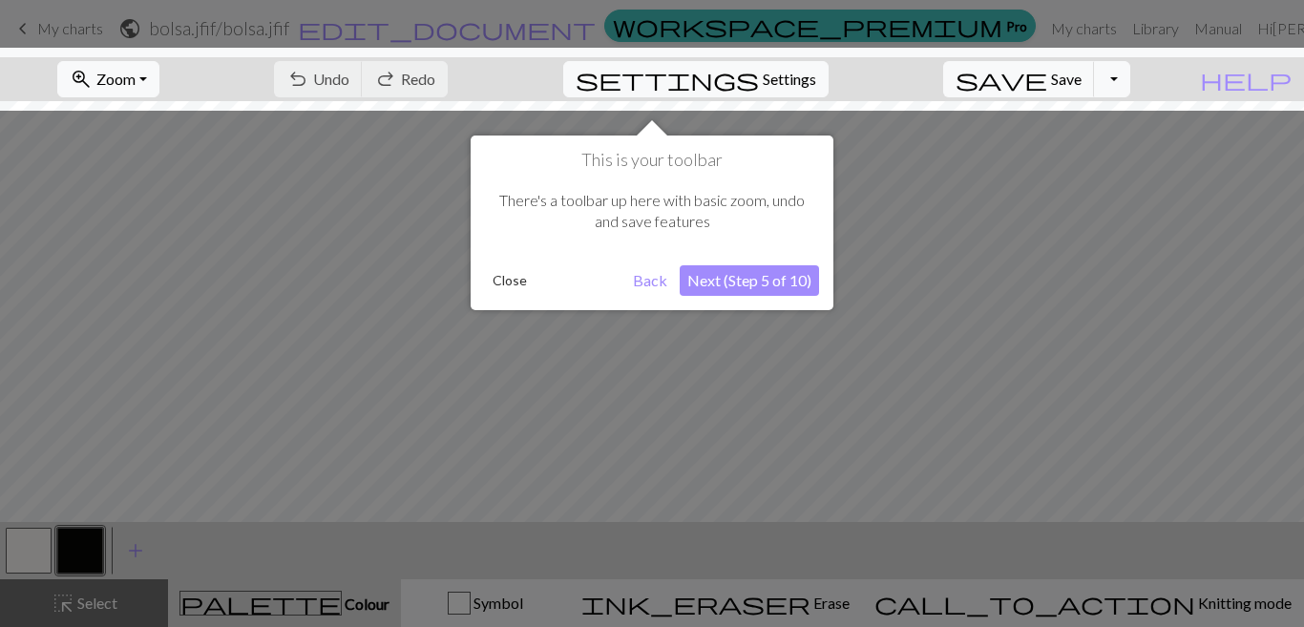
click at [519, 282] on button "Close" at bounding box center [510, 280] width 50 height 29
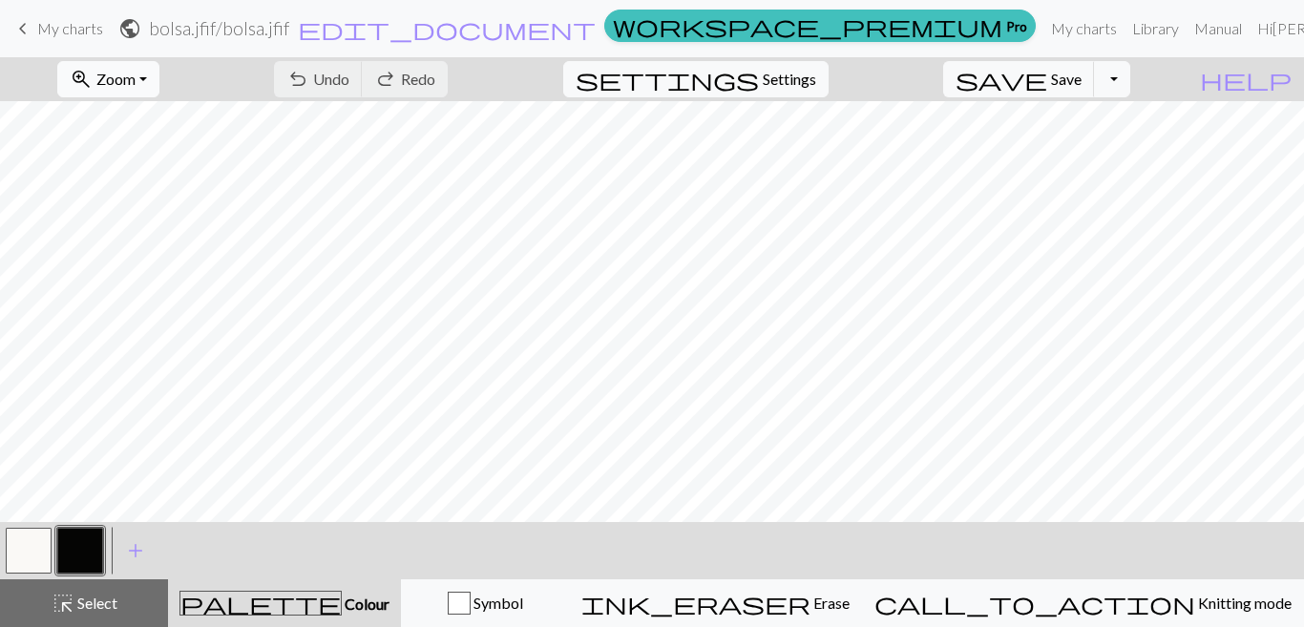
click at [136, 82] on span "Zoom" at bounding box center [115, 79] width 39 height 18
click at [162, 223] on button "50%" at bounding box center [132, 229] width 151 height 31
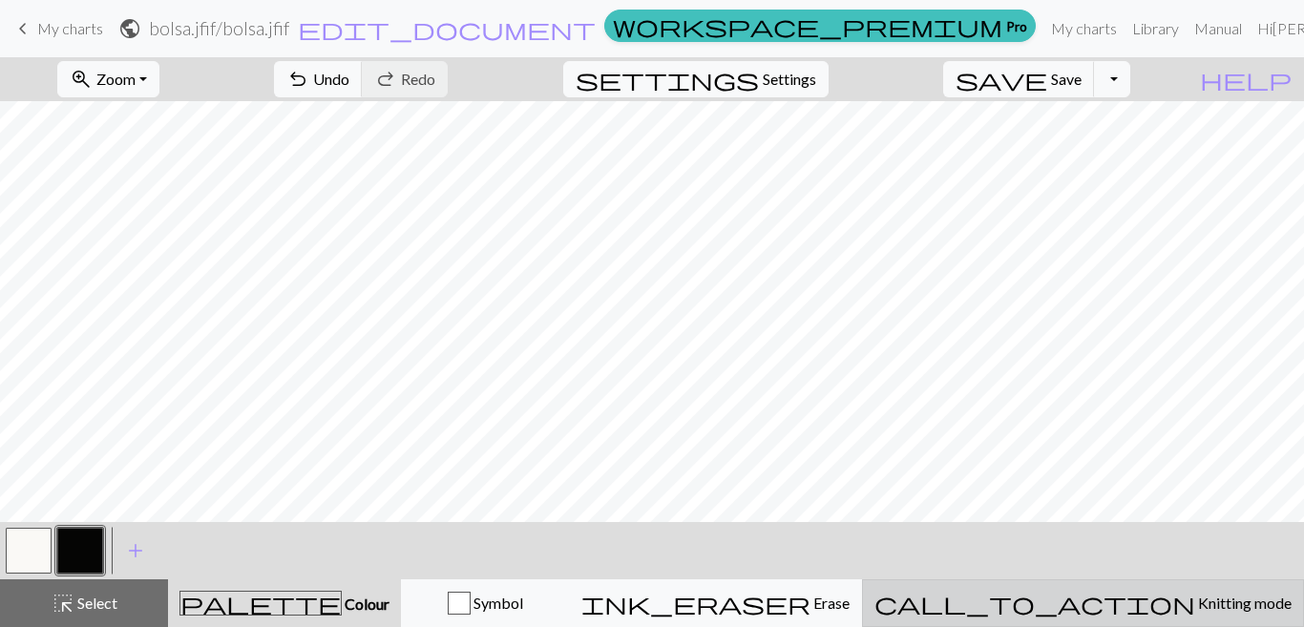
click at [1129, 601] on span "call_to_action" at bounding box center [1035, 603] width 321 height 27
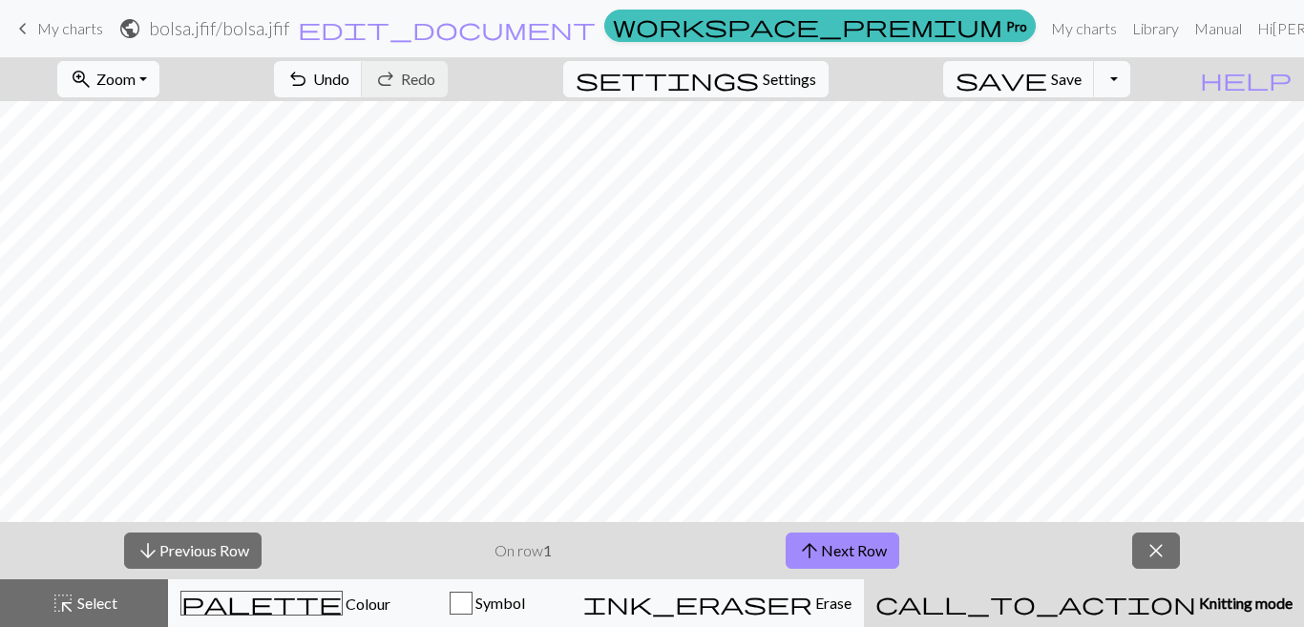
click at [136, 81] on span "Zoom" at bounding box center [115, 79] width 39 height 18
click at [156, 316] on button "200%" at bounding box center [132, 321] width 151 height 31
click at [136, 82] on span "Zoom" at bounding box center [115, 79] width 39 height 18
click at [131, 277] on button "150%" at bounding box center [132, 290] width 151 height 31
click at [130, 71] on button "zoom_in Zoom Zoom" at bounding box center [108, 79] width 102 height 36
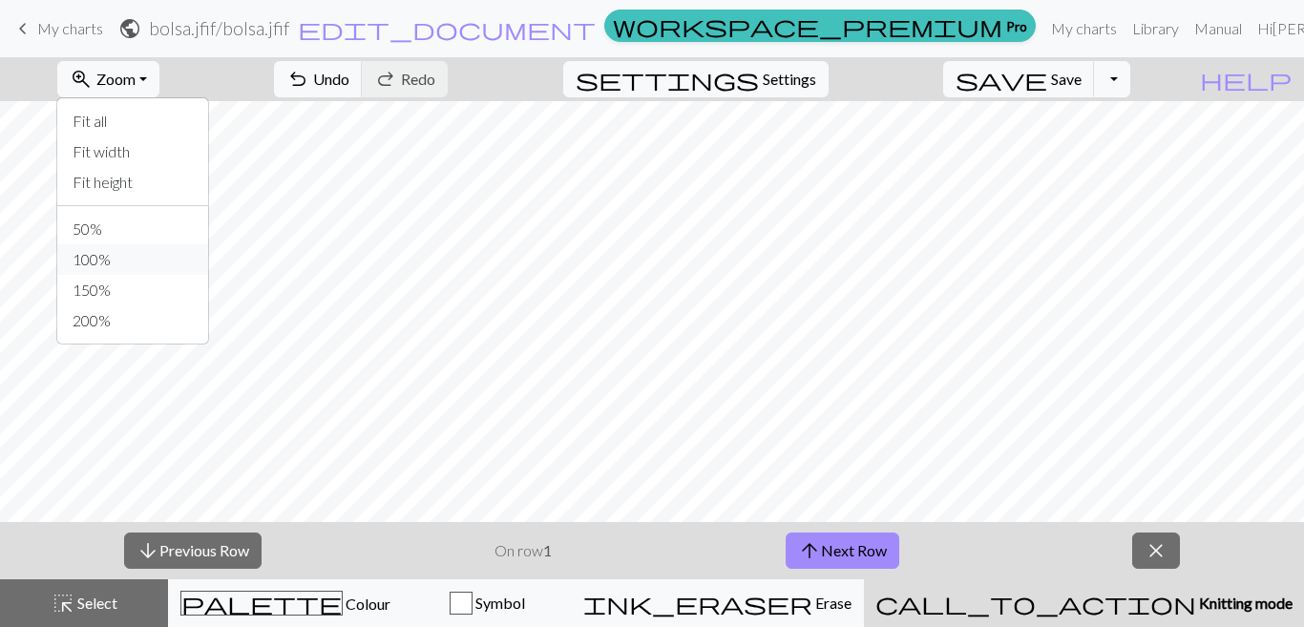
click at [152, 261] on button "100%" at bounding box center [132, 259] width 151 height 31
click at [807, 551] on span "arrow_upward" at bounding box center [809, 551] width 23 height 27
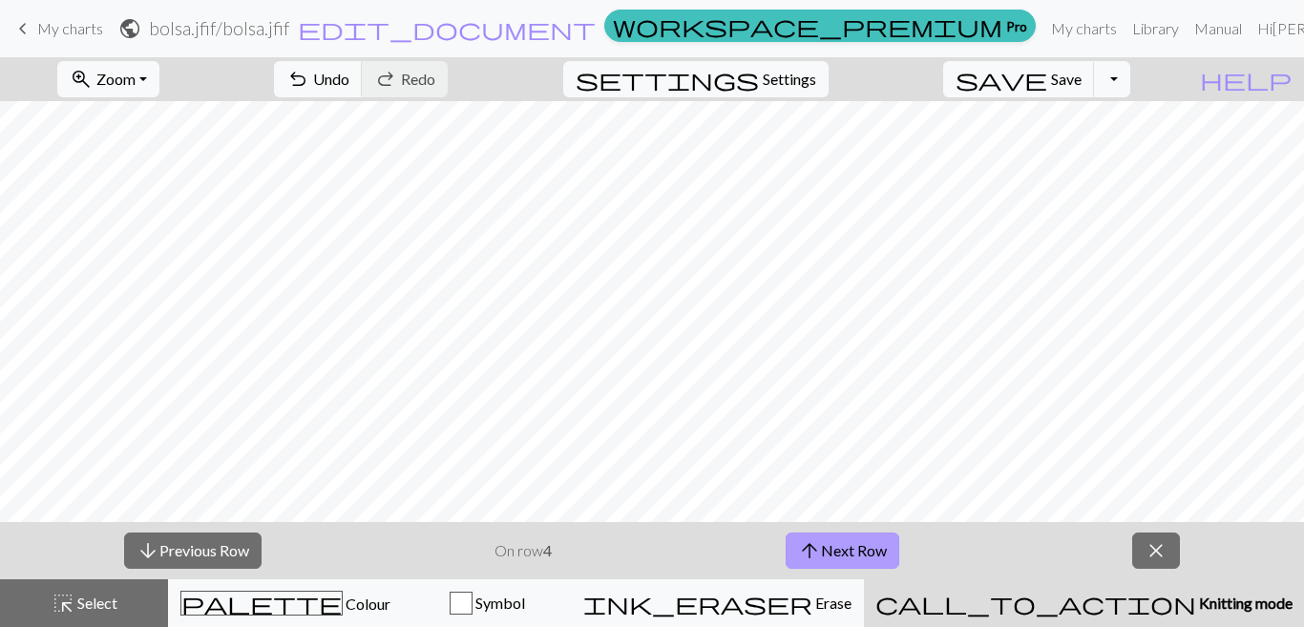
click at [807, 551] on span "arrow_upward" at bounding box center [809, 551] width 23 height 27
click at [1154, 555] on span "close" at bounding box center [1156, 551] width 23 height 27
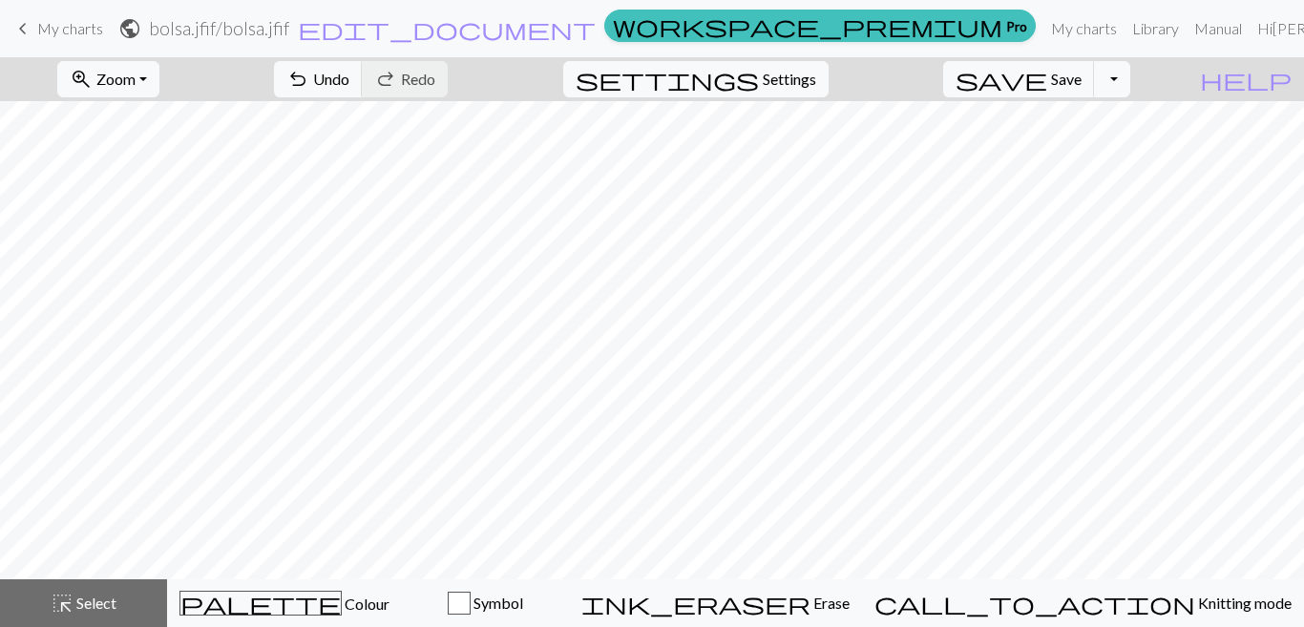
scroll to position [315, 0]
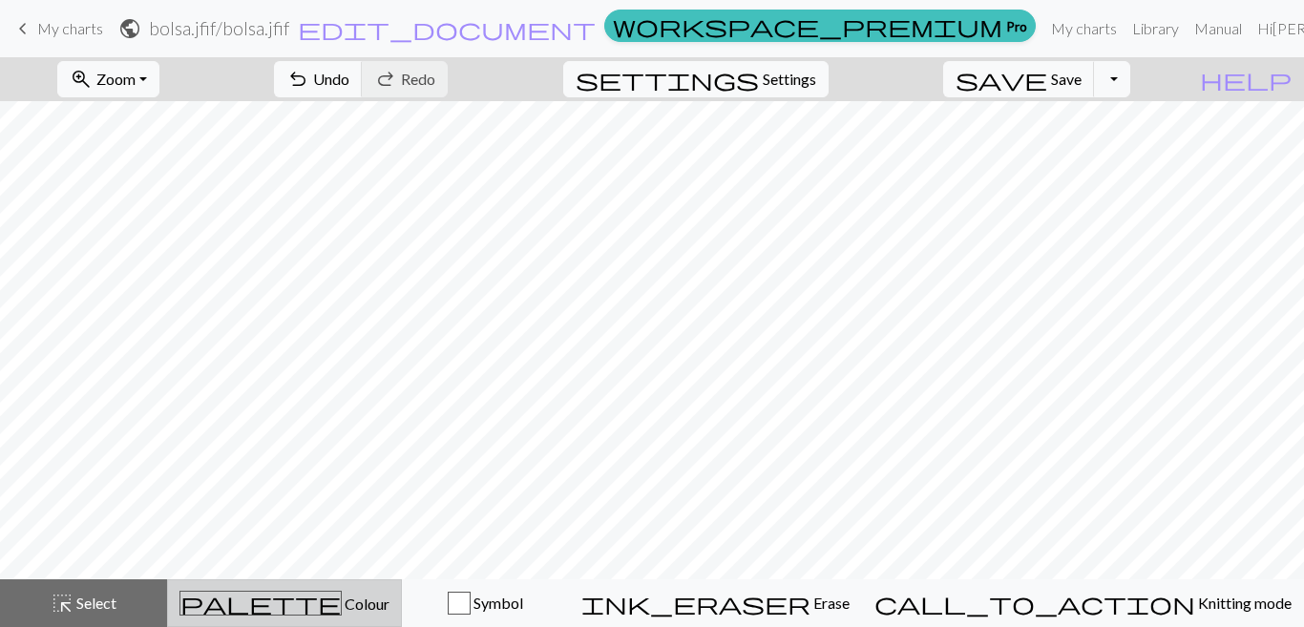
click at [390, 597] on span "Colour" at bounding box center [366, 604] width 48 height 18
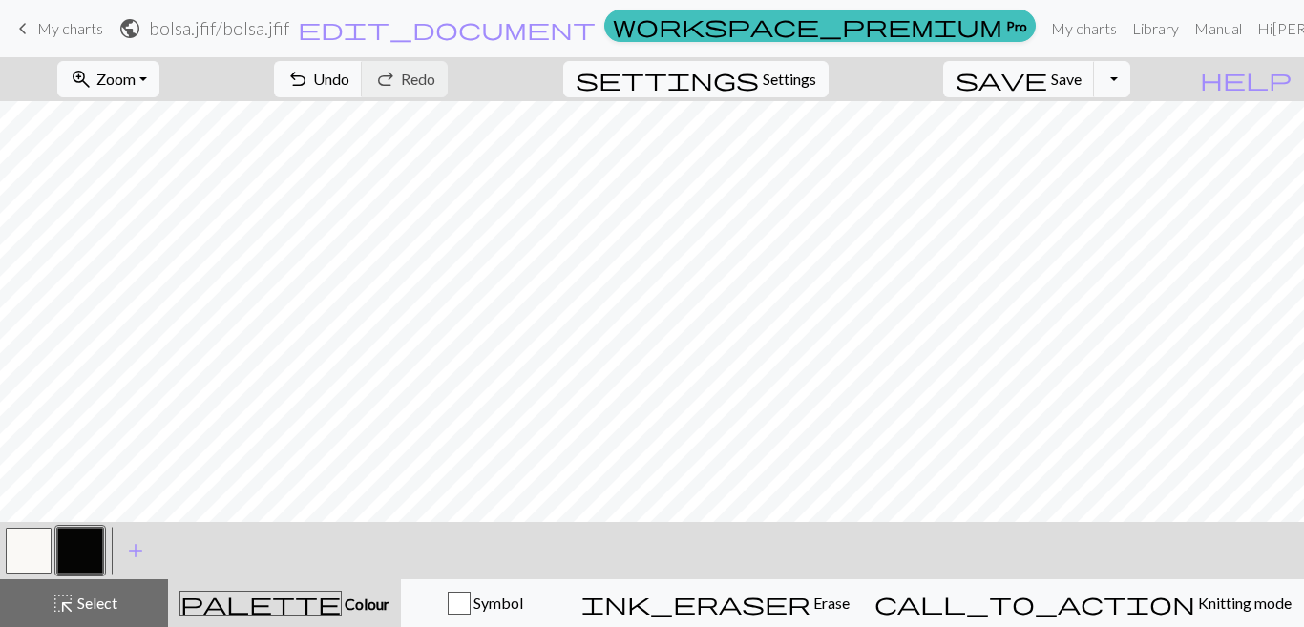
click at [70, 541] on button "button" at bounding box center [80, 551] width 46 height 46
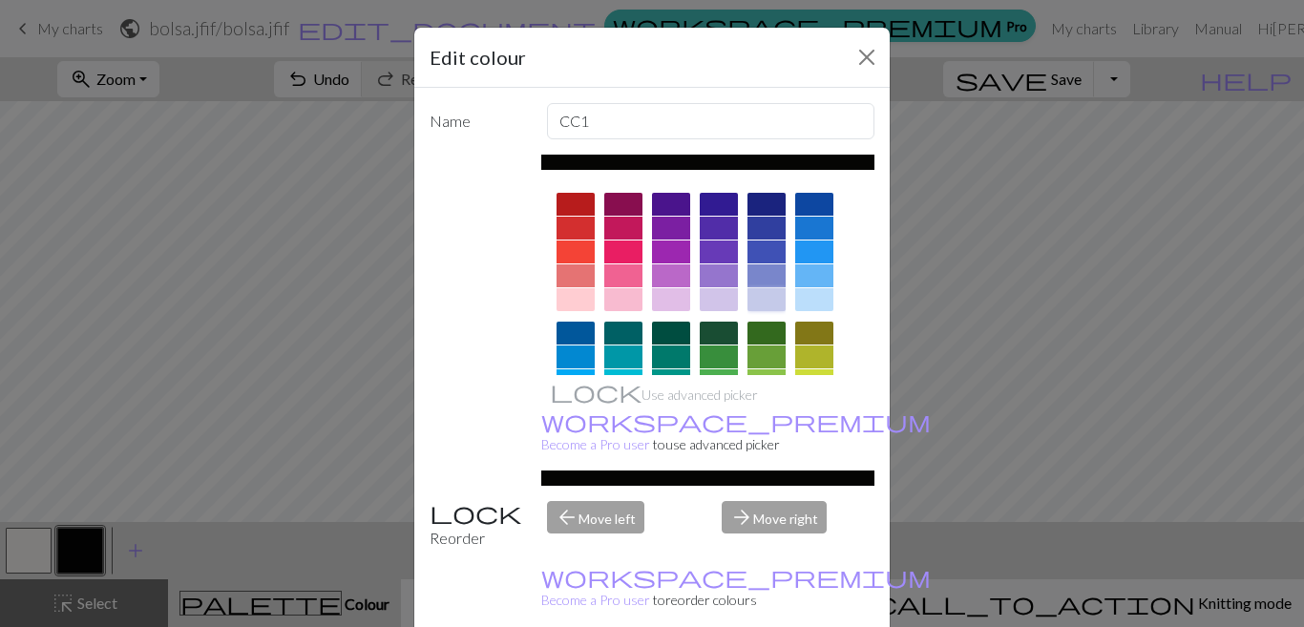
click at [750, 302] on div at bounding box center [767, 299] width 38 height 23
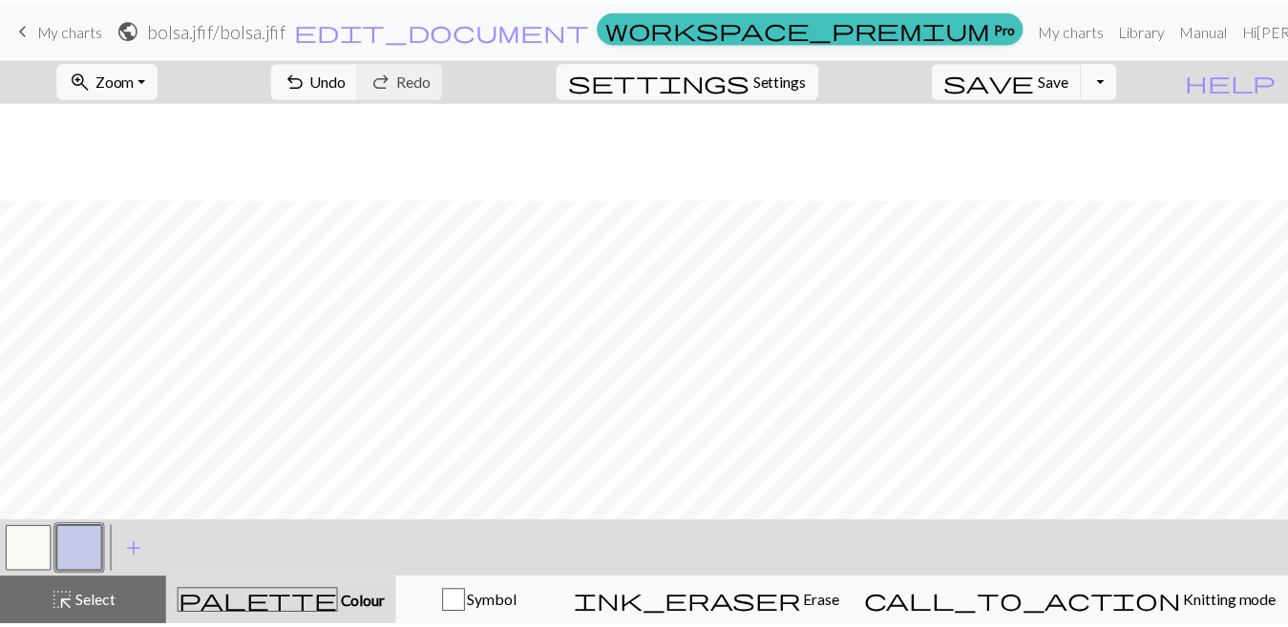
scroll to position [372, 0]
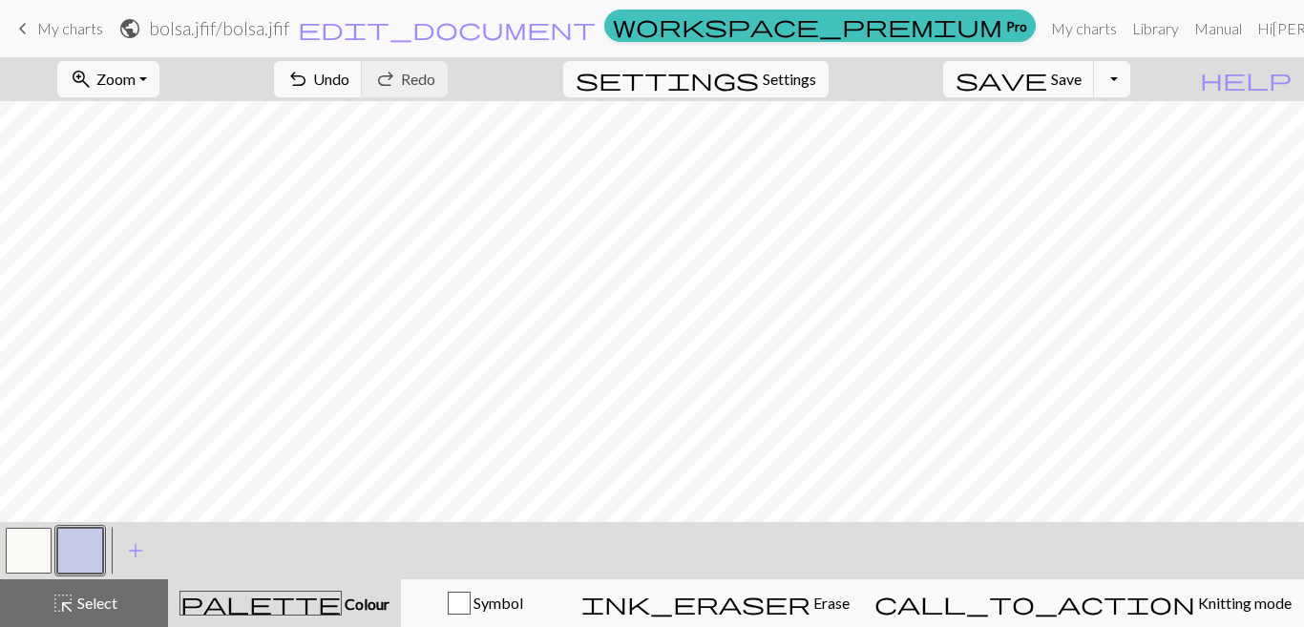
click at [20, 33] on span "keyboard_arrow_left" at bounding box center [22, 28] width 23 height 27
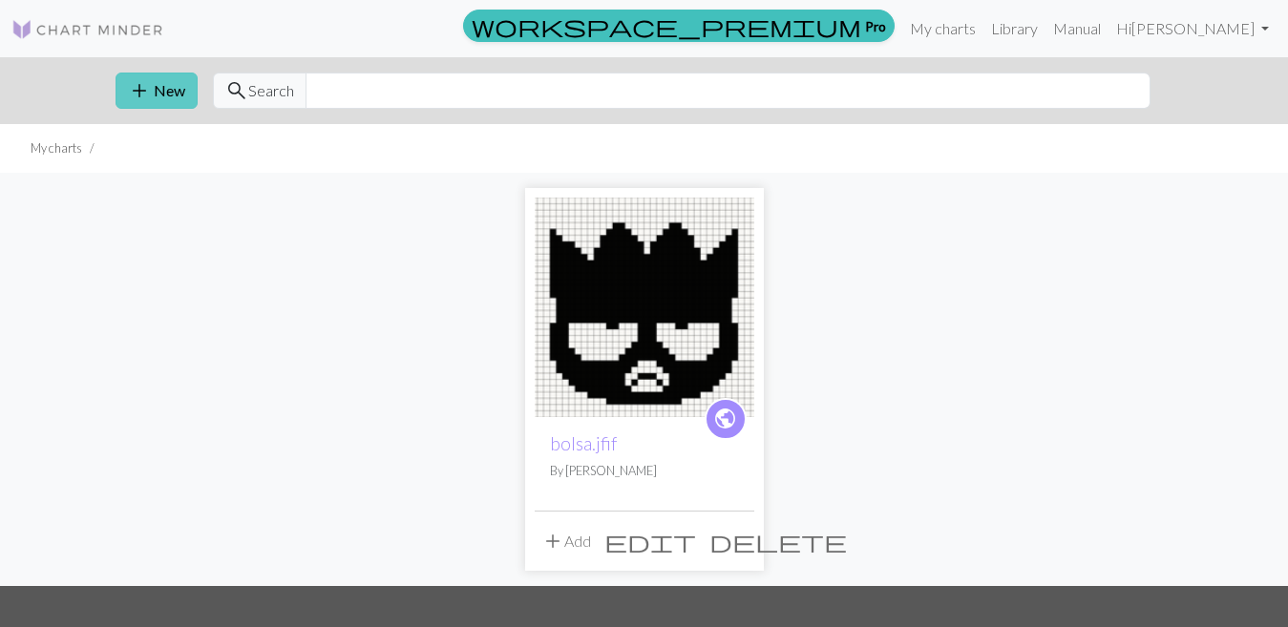
click at [136, 88] on span "add" at bounding box center [139, 90] width 23 height 27
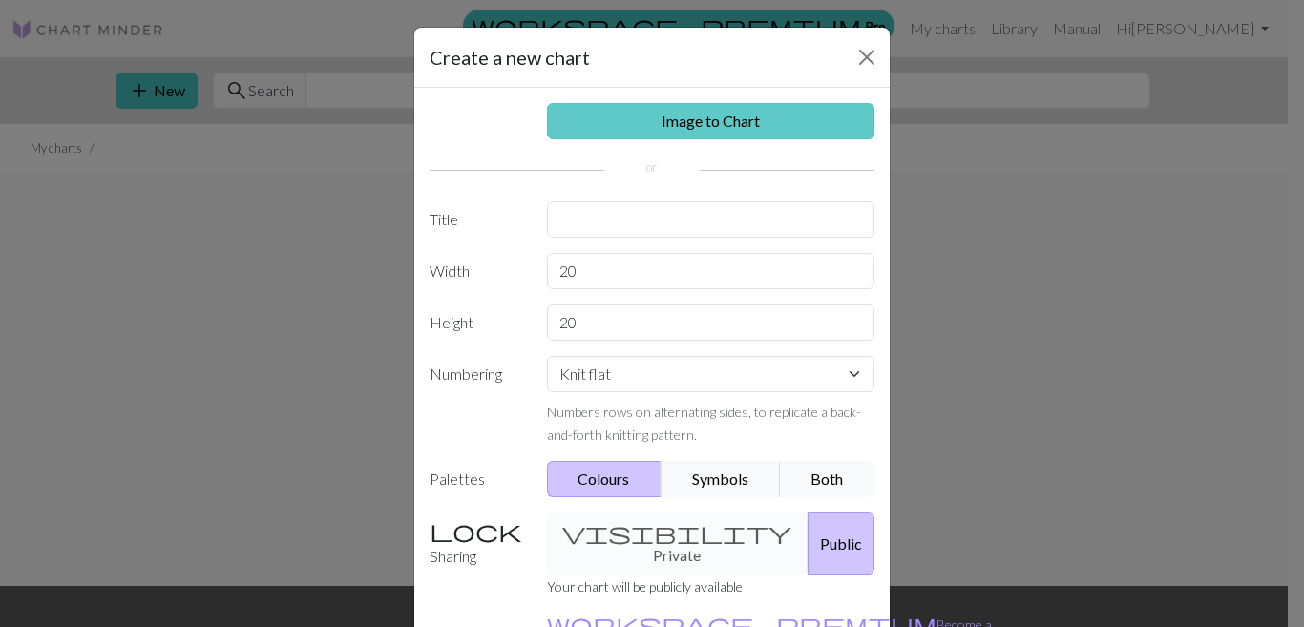
click at [655, 132] on link "Image to Chart" at bounding box center [711, 121] width 329 height 36
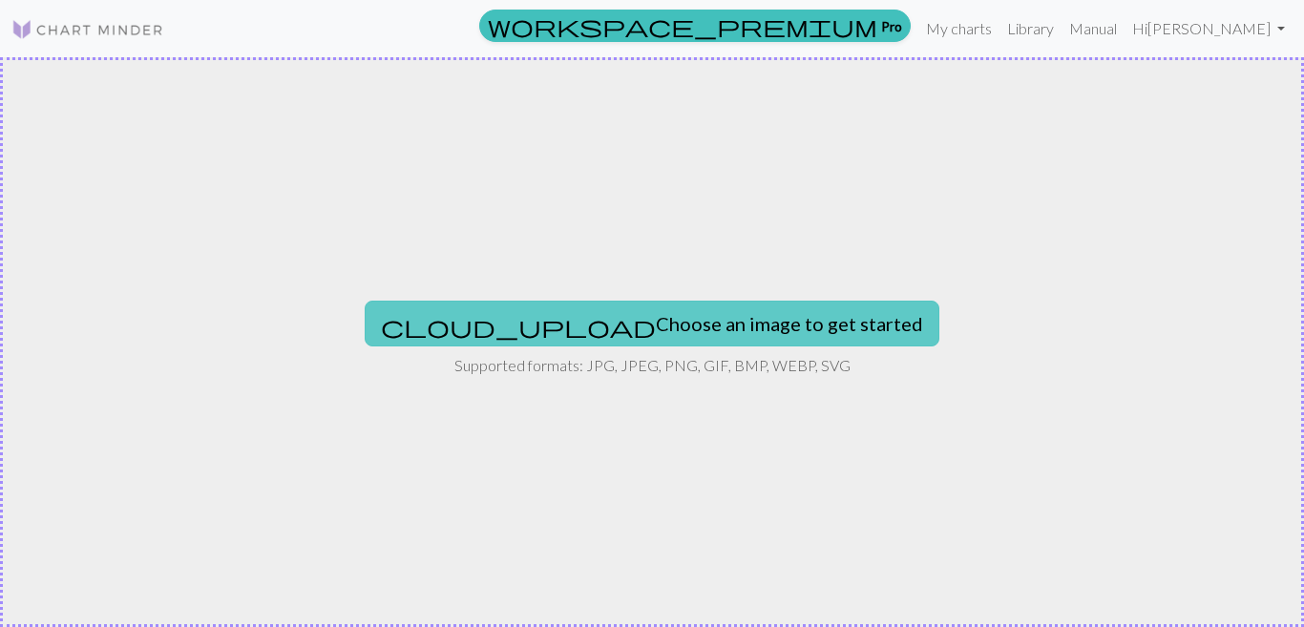
click at [680, 306] on button "cloud_upload Choose an image to get started" at bounding box center [652, 324] width 575 height 46
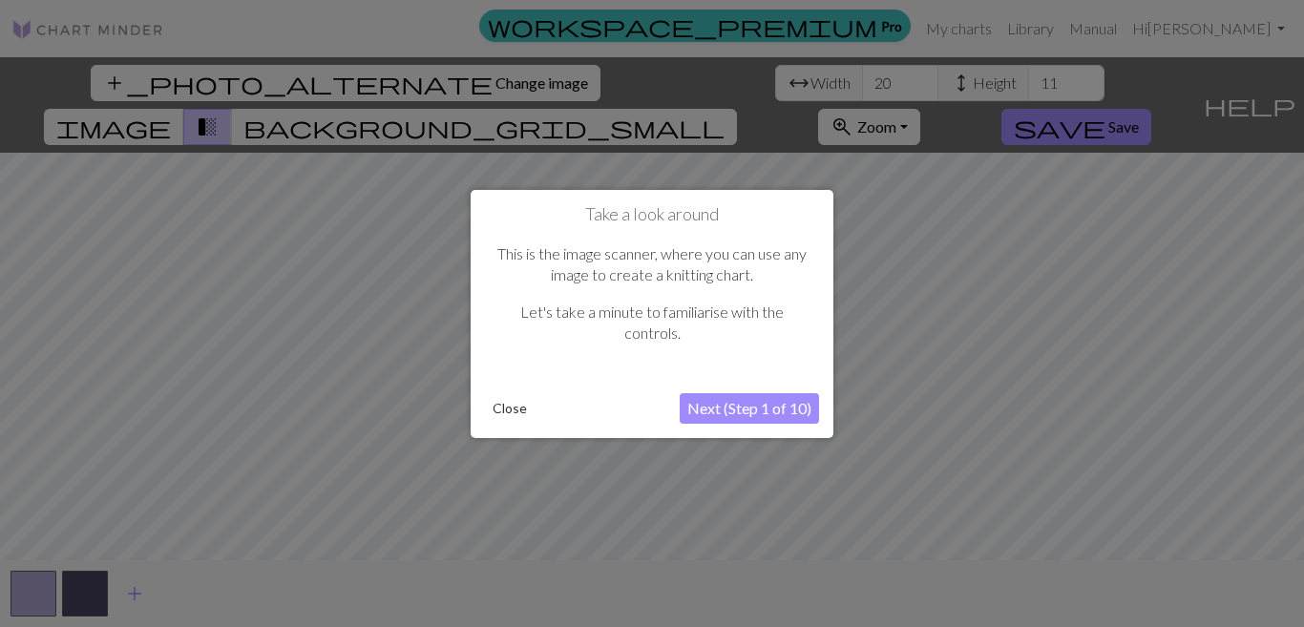
click at [500, 413] on button "Close" at bounding box center [510, 408] width 50 height 29
